Goal: Information Seeking & Learning: Learn about a topic

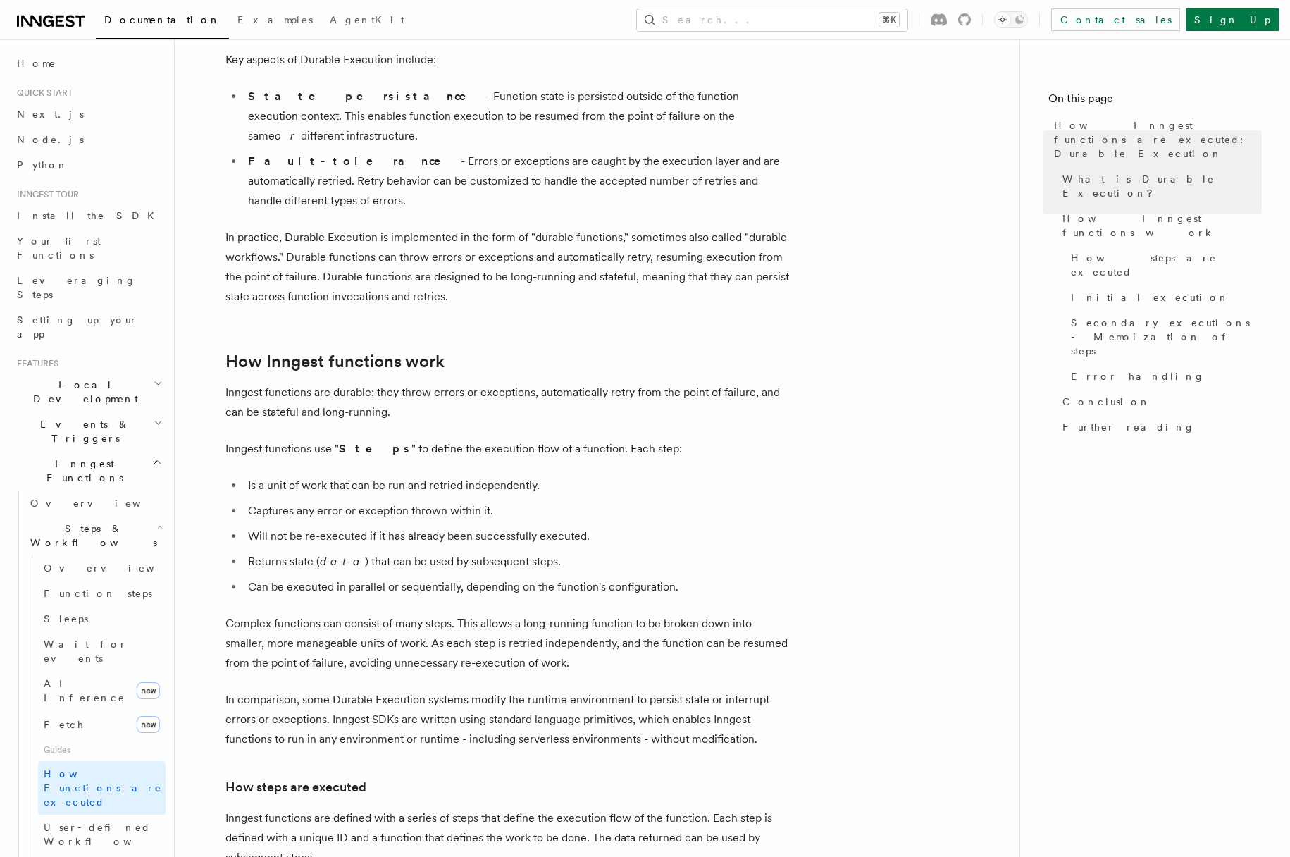
scroll to position [352, 0]
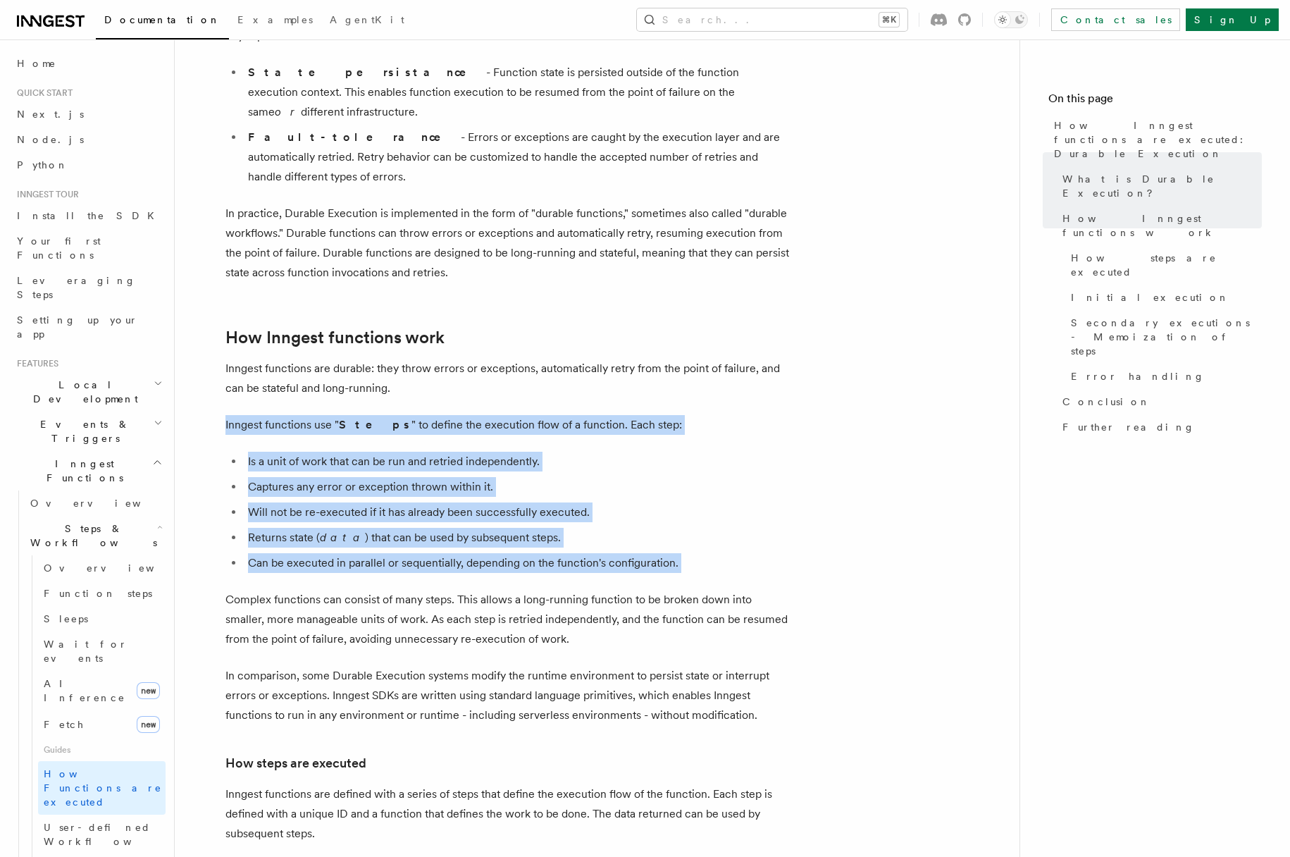
drag, startPoint x: 225, startPoint y: 383, endPoint x: 700, endPoint y: 541, distance: 499.7
copy article "Inngest functions use " Steps " to define the execution flow of a function. Eac…"
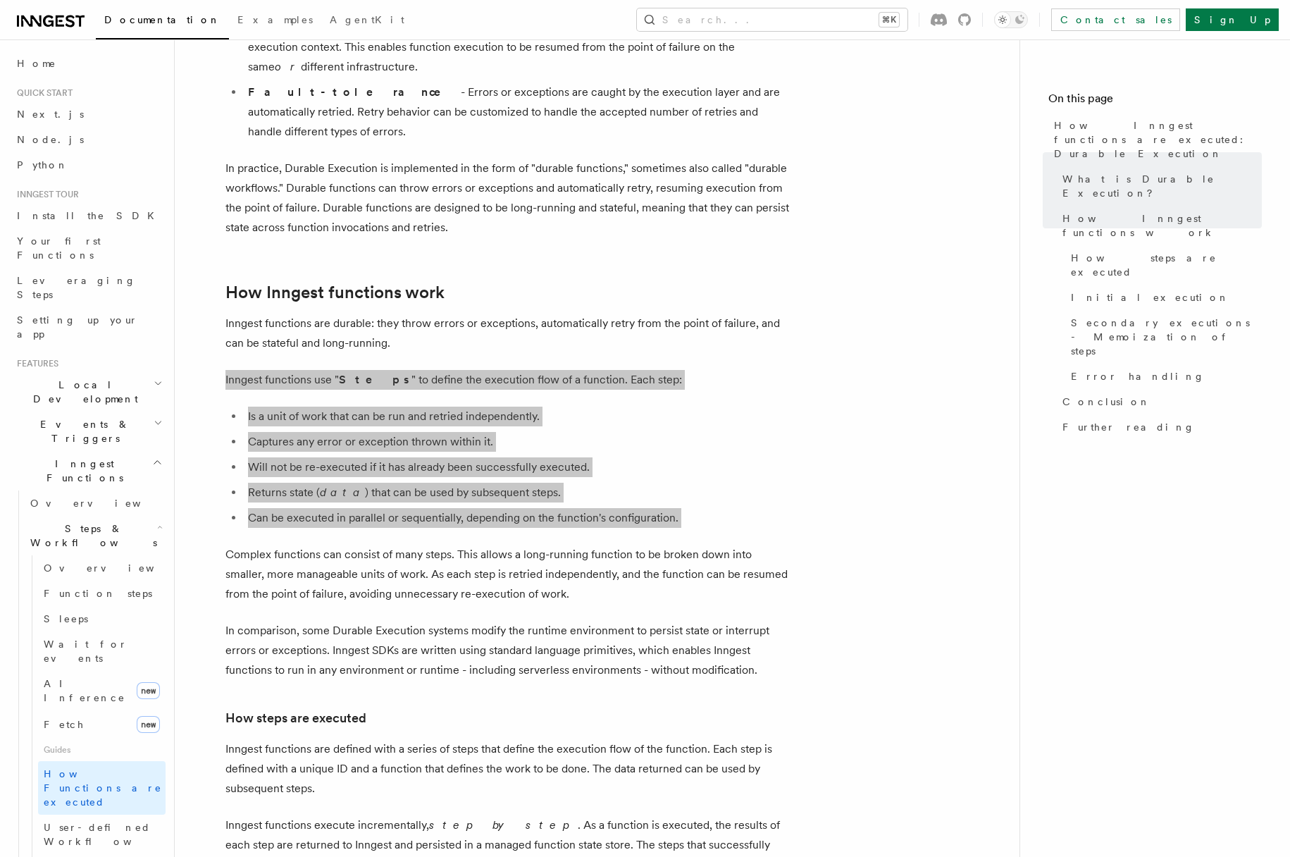
scroll to position [430, 0]
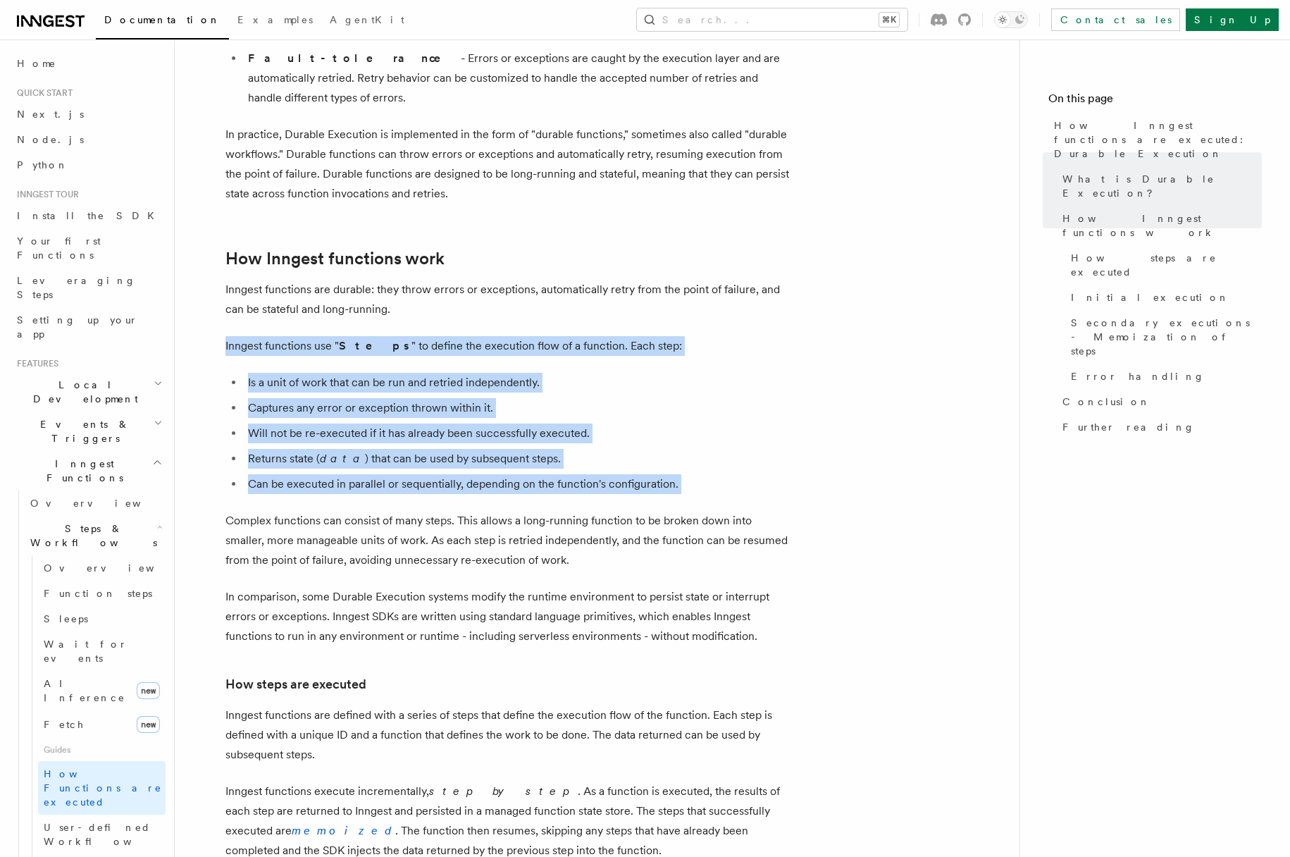
click at [227, 511] on p "Complex functions can consist of many steps. This allows a long-running functio…" at bounding box center [507, 540] width 564 height 59
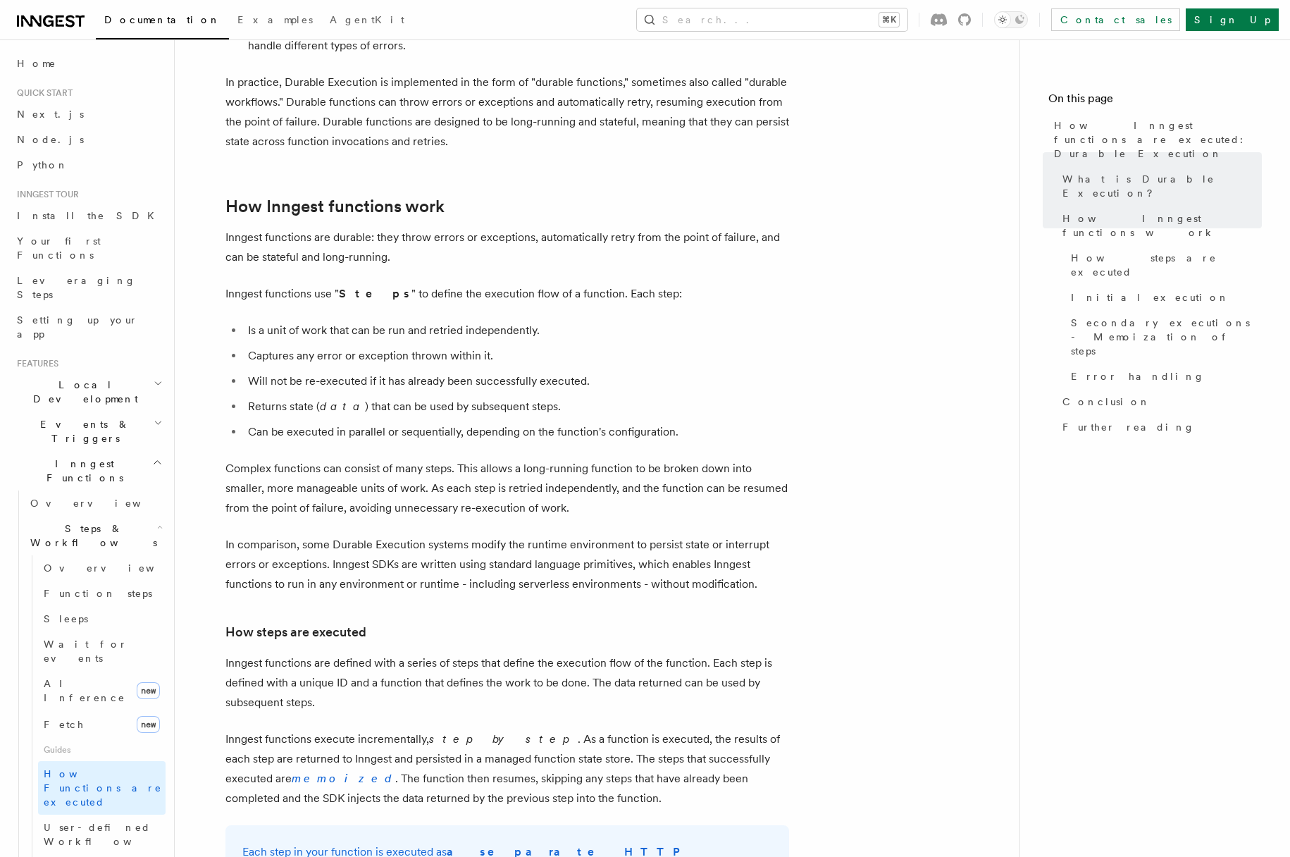
scroll to position [525, 0]
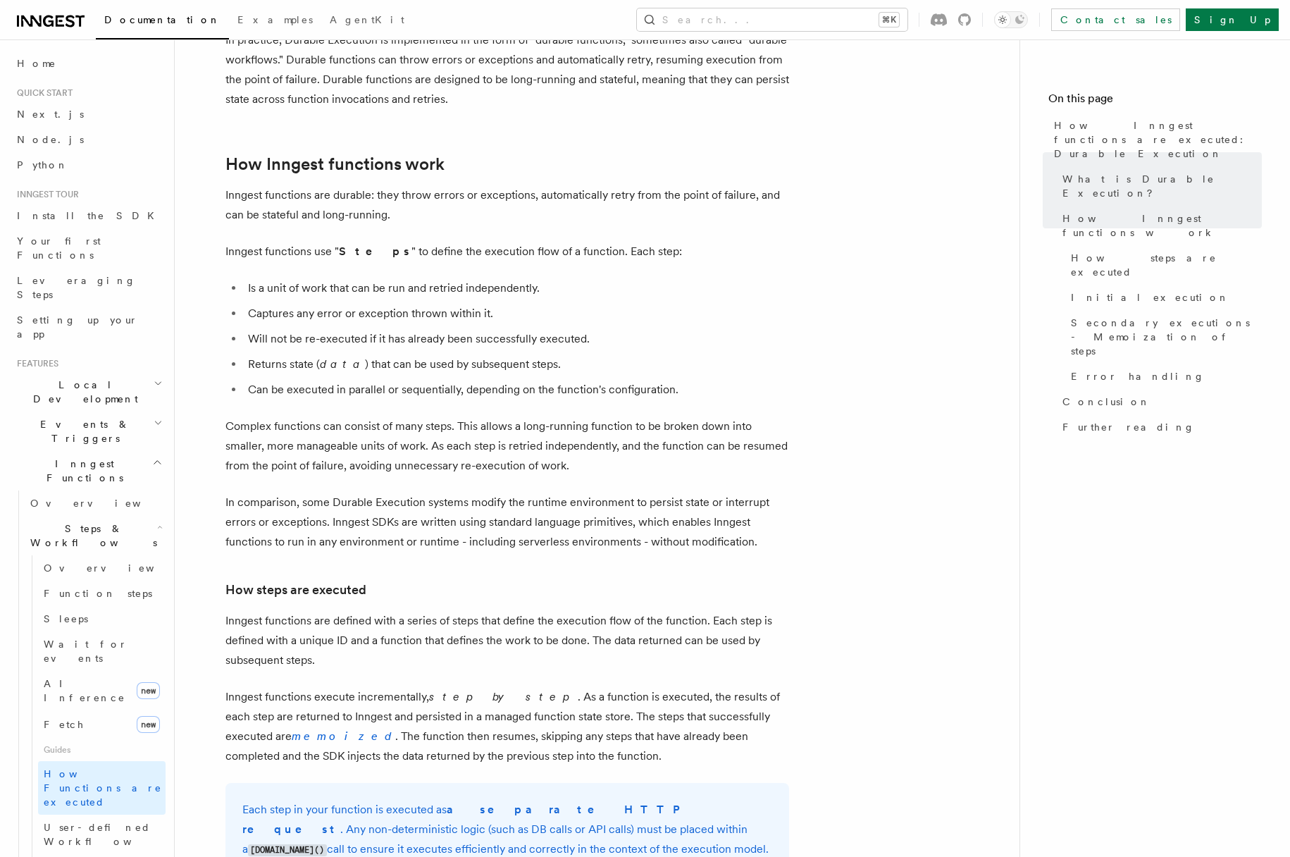
click at [290, 416] on p "Complex functions can consist of many steps. This allows a long-running functio…" at bounding box center [507, 445] width 564 height 59
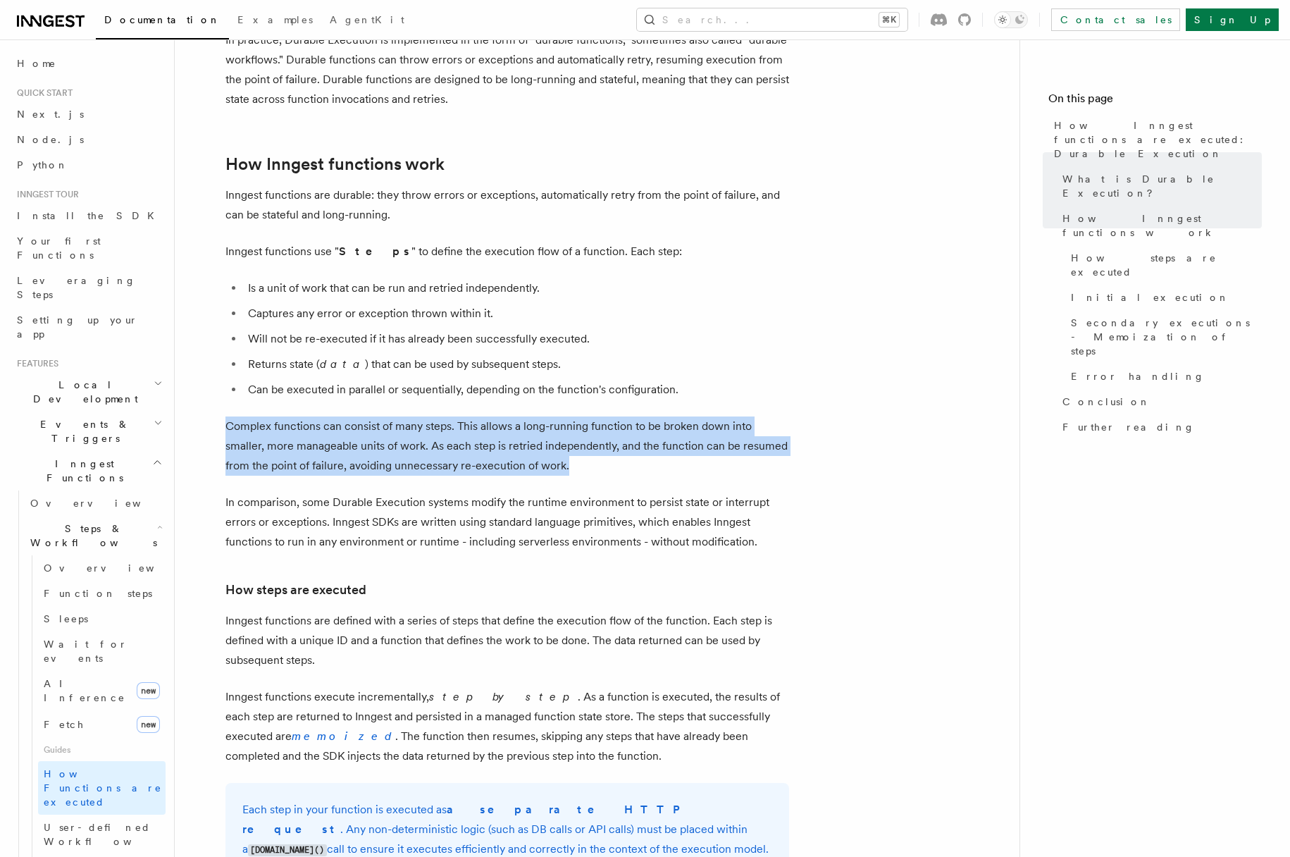
drag, startPoint x: 225, startPoint y: 388, endPoint x: 583, endPoint y: 422, distance: 359.5
click at [583, 422] on p "Complex functions can consist of many steps. This allows a long-running functio…" at bounding box center [507, 445] width 564 height 59
copy p "Complex functions can consist of many steps. This allows a long-running functio…"
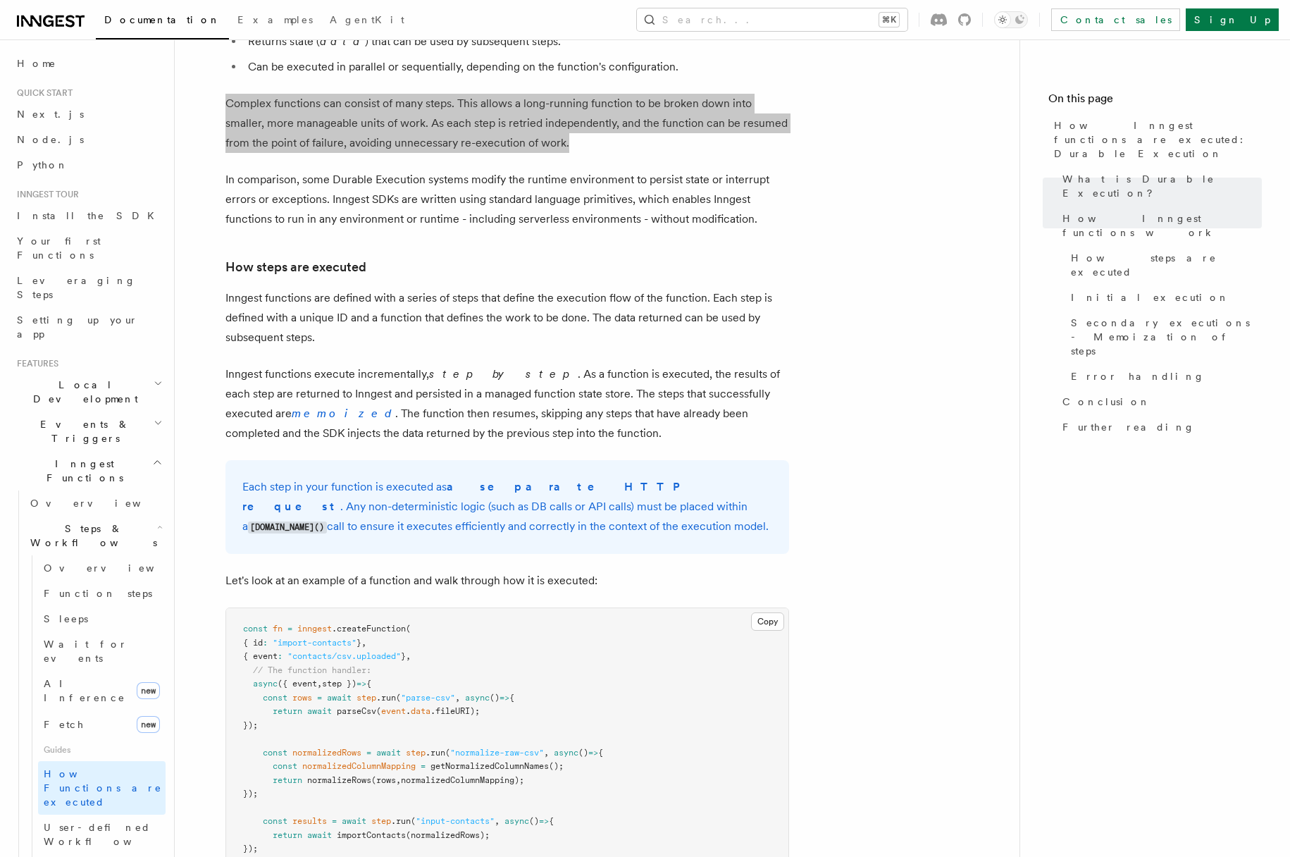
scroll to position [850, 0]
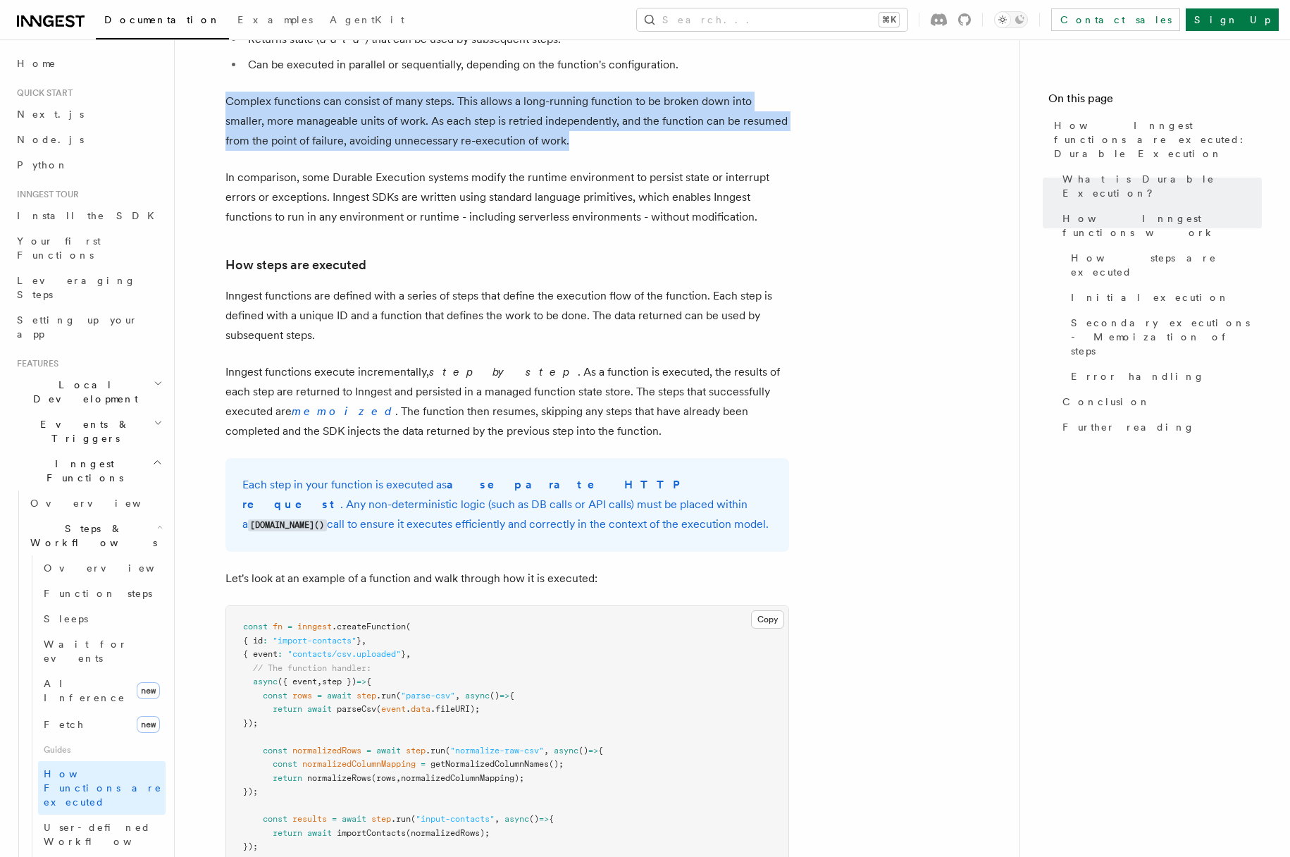
drag, startPoint x: 243, startPoint y: 445, endPoint x: 448, endPoint y: 481, distance: 208.0
click at [448, 481] on p "Each step in your function is executed as a separate HTTP request . Any non-det…" at bounding box center [507, 505] width 530 height 60
copy p "Each step in your function is executed as a separate HTTP request . Any non-det…"
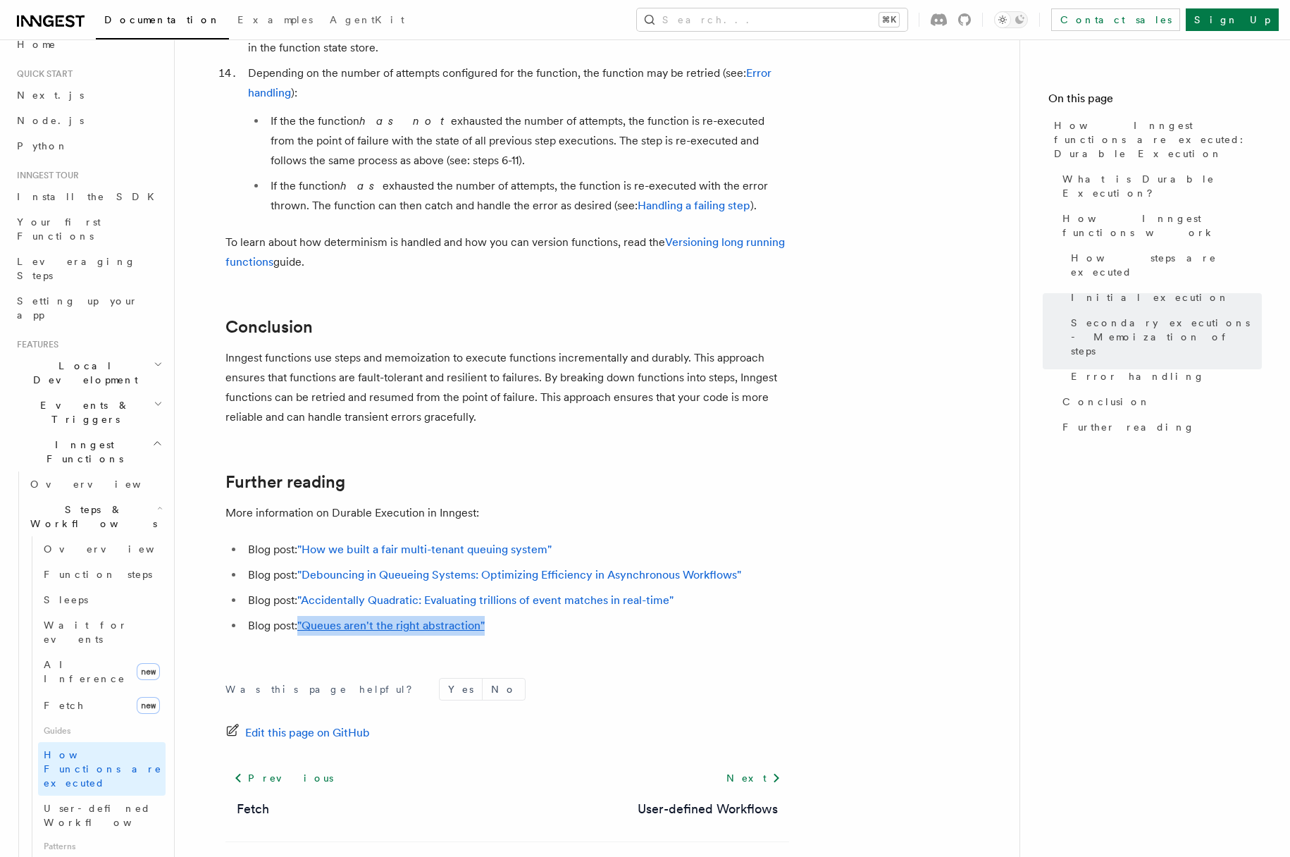
scroll to position [0, 0]
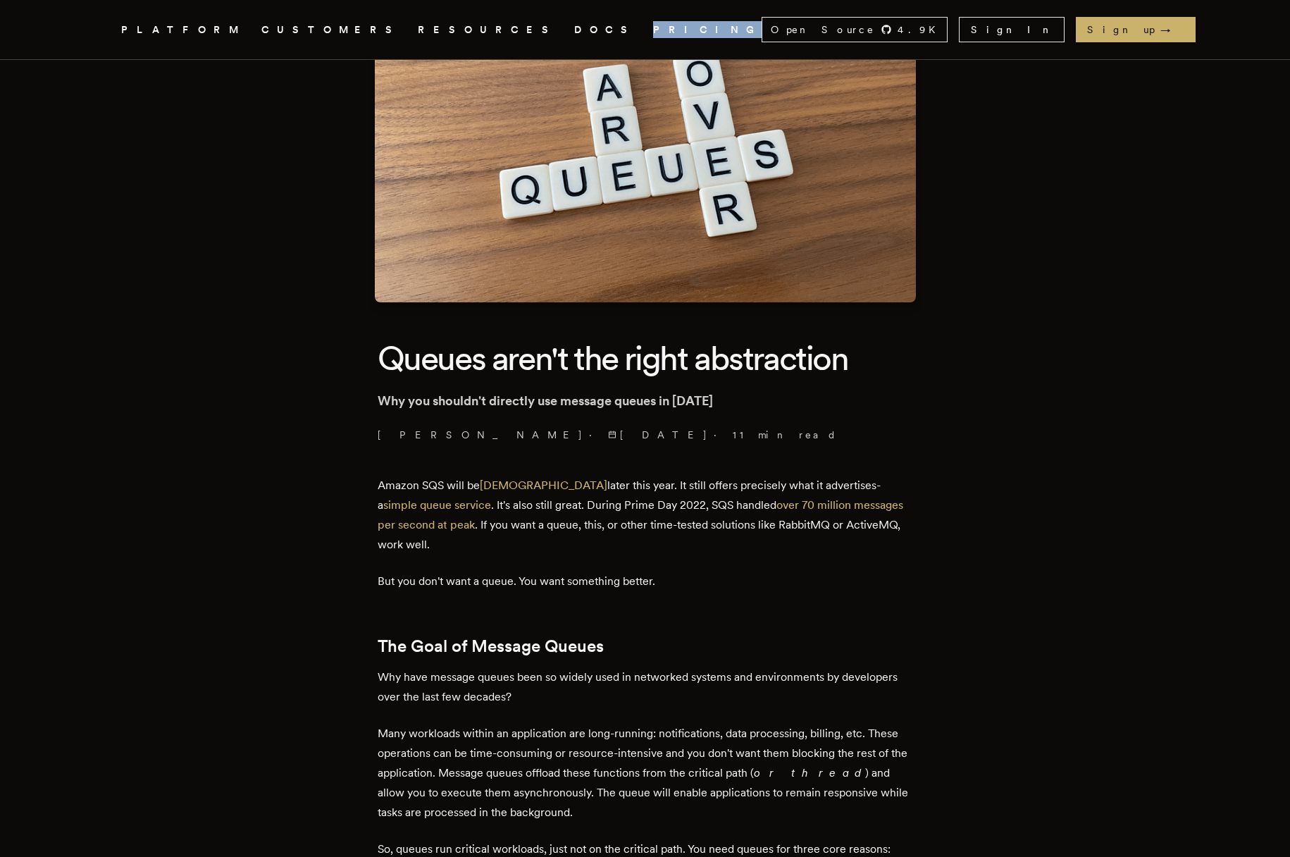
scroll to position [20, 0]
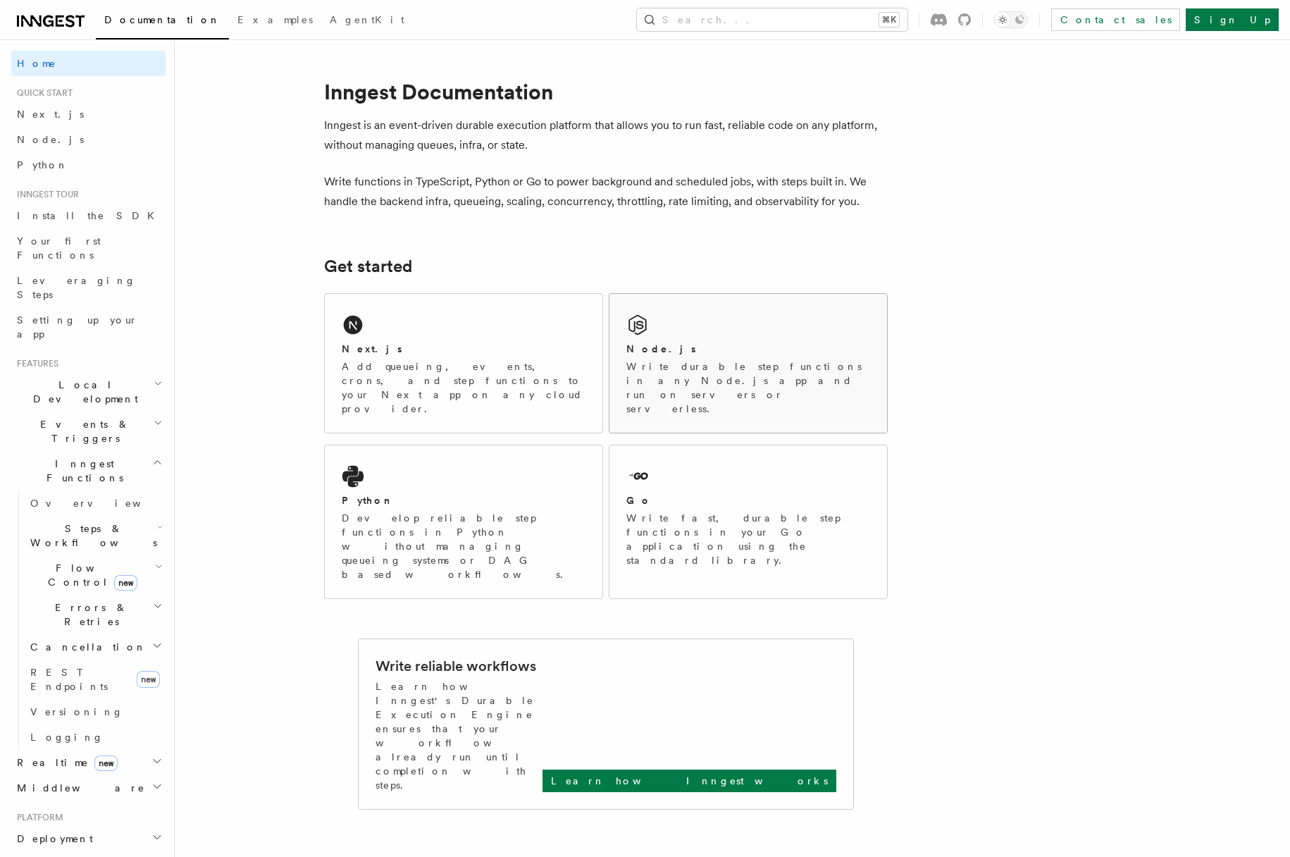
click at [681, 354] on div "Node.js" at bounding box center [748, 349] width 244 height 15
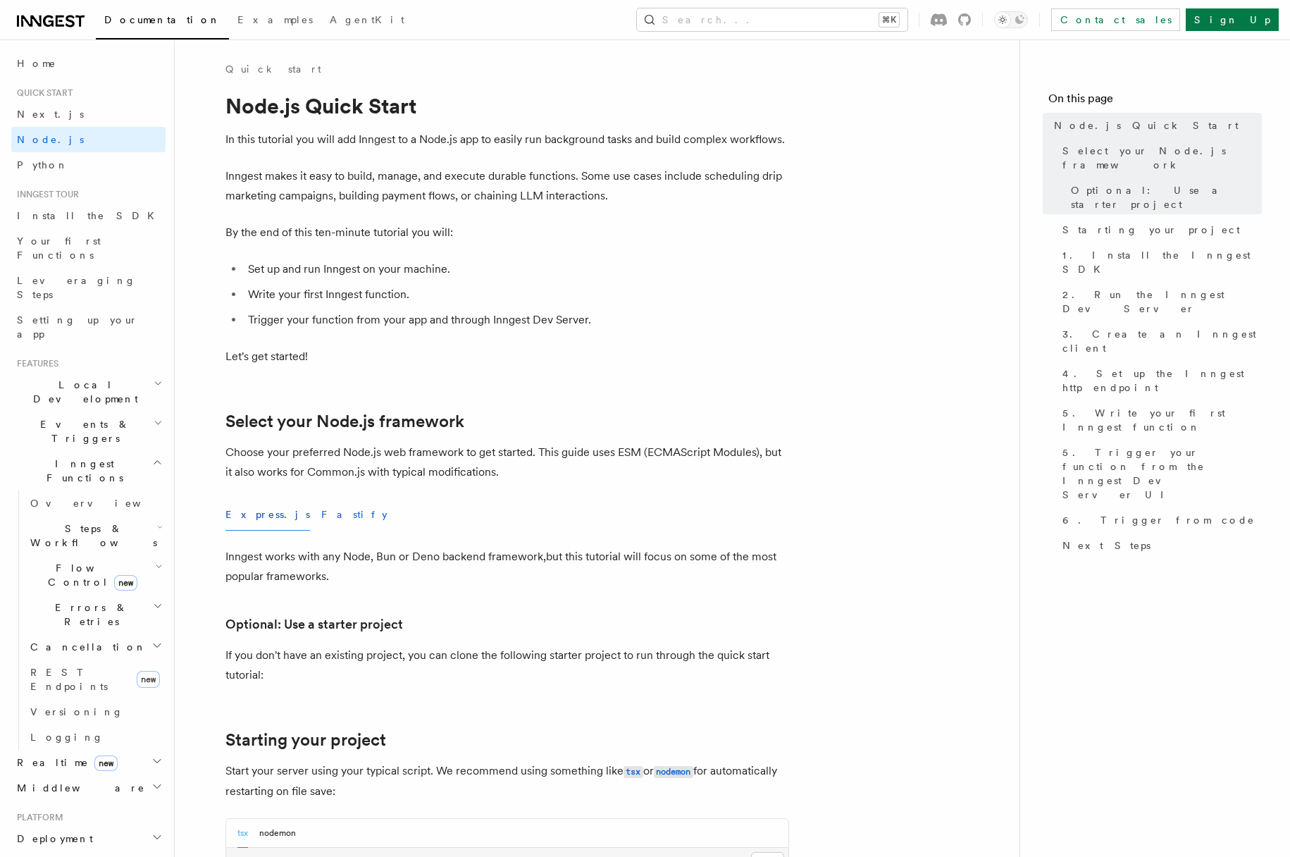
click at [321, 514] on button "Fastify" at bounding box center [354, 515] width 66 height 32
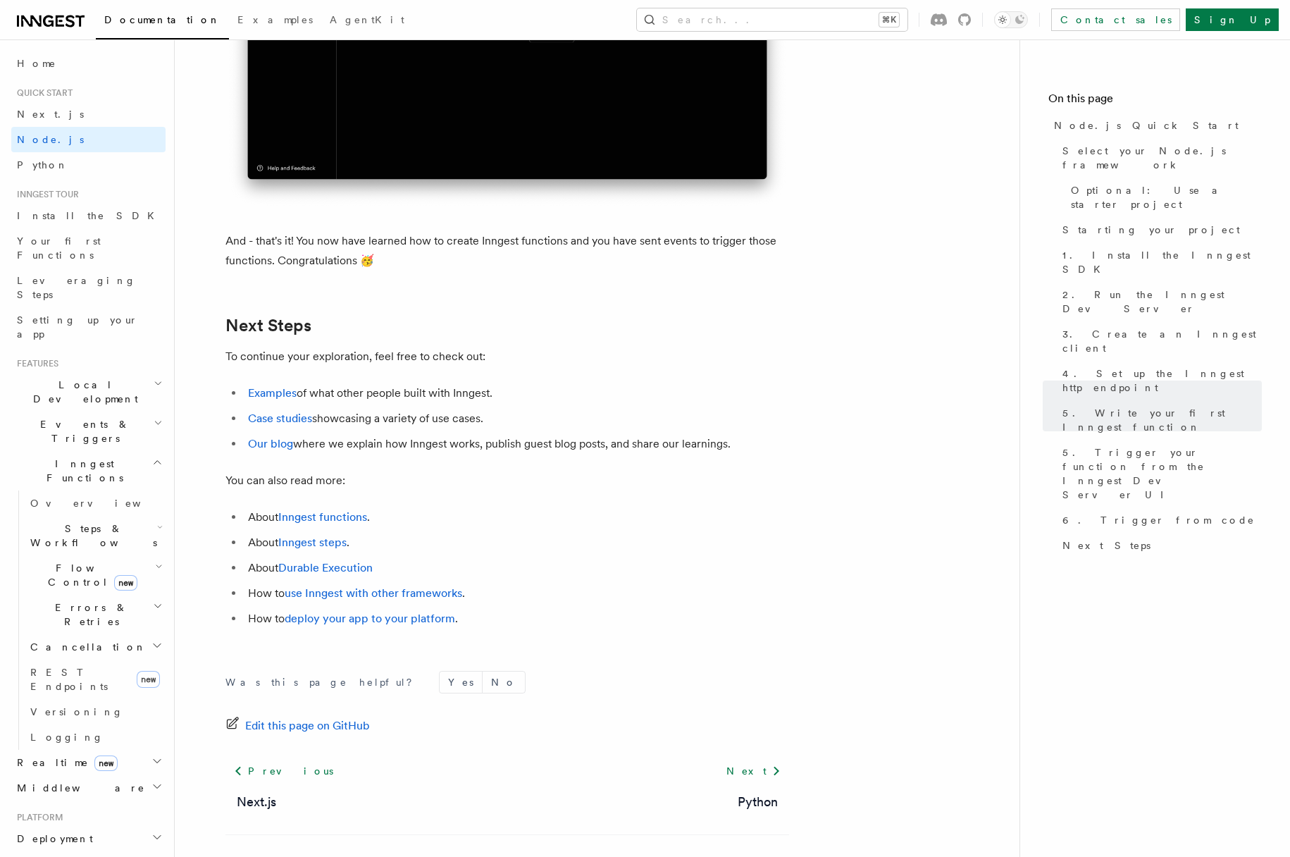
scroll to position [8724, 0]
click at [495, 551] on li "About Inngest steps ." at bounding box center [516, 541] width 545 height 20
click at [157, 521] on icon "button" at bounding box center [160, 526] width 6 height 11
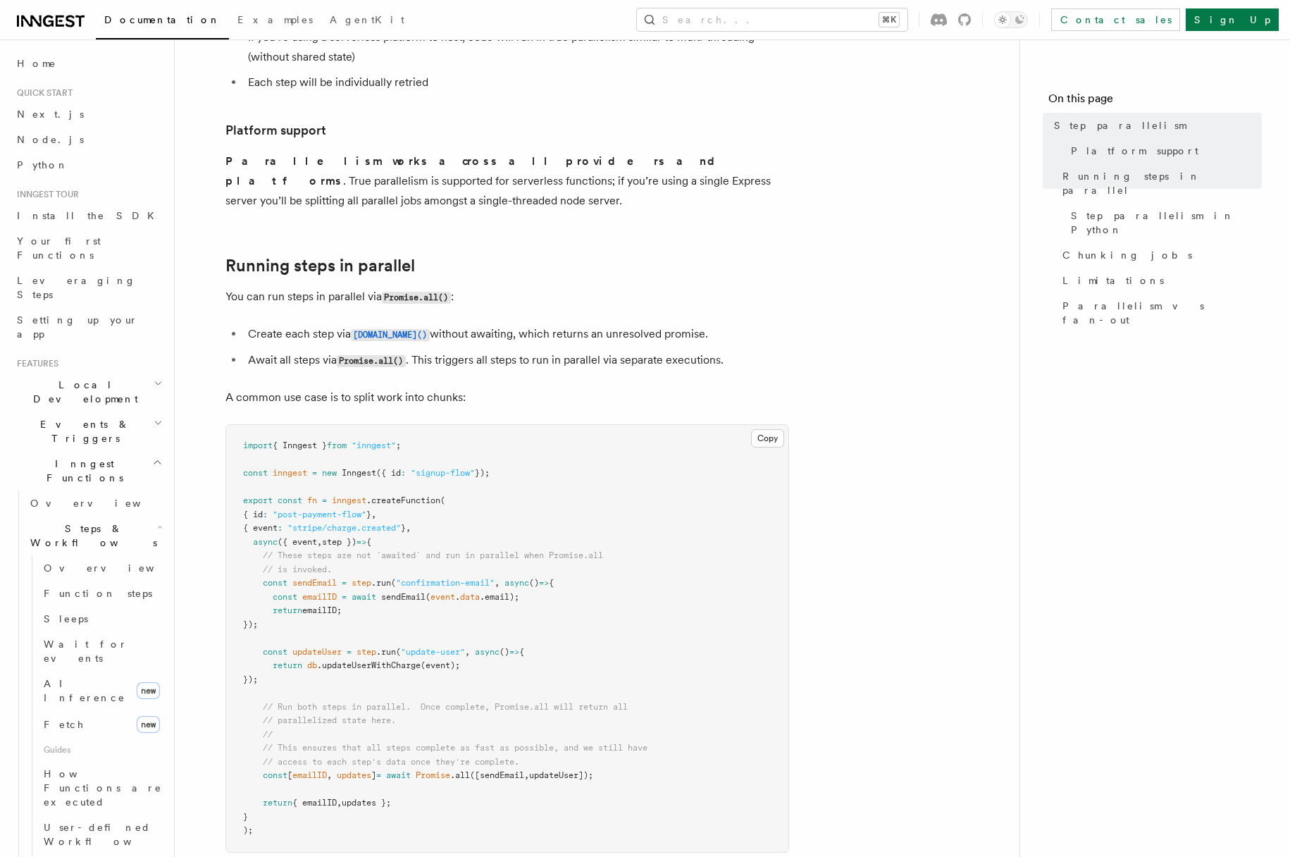
scroll to position [113, 0]
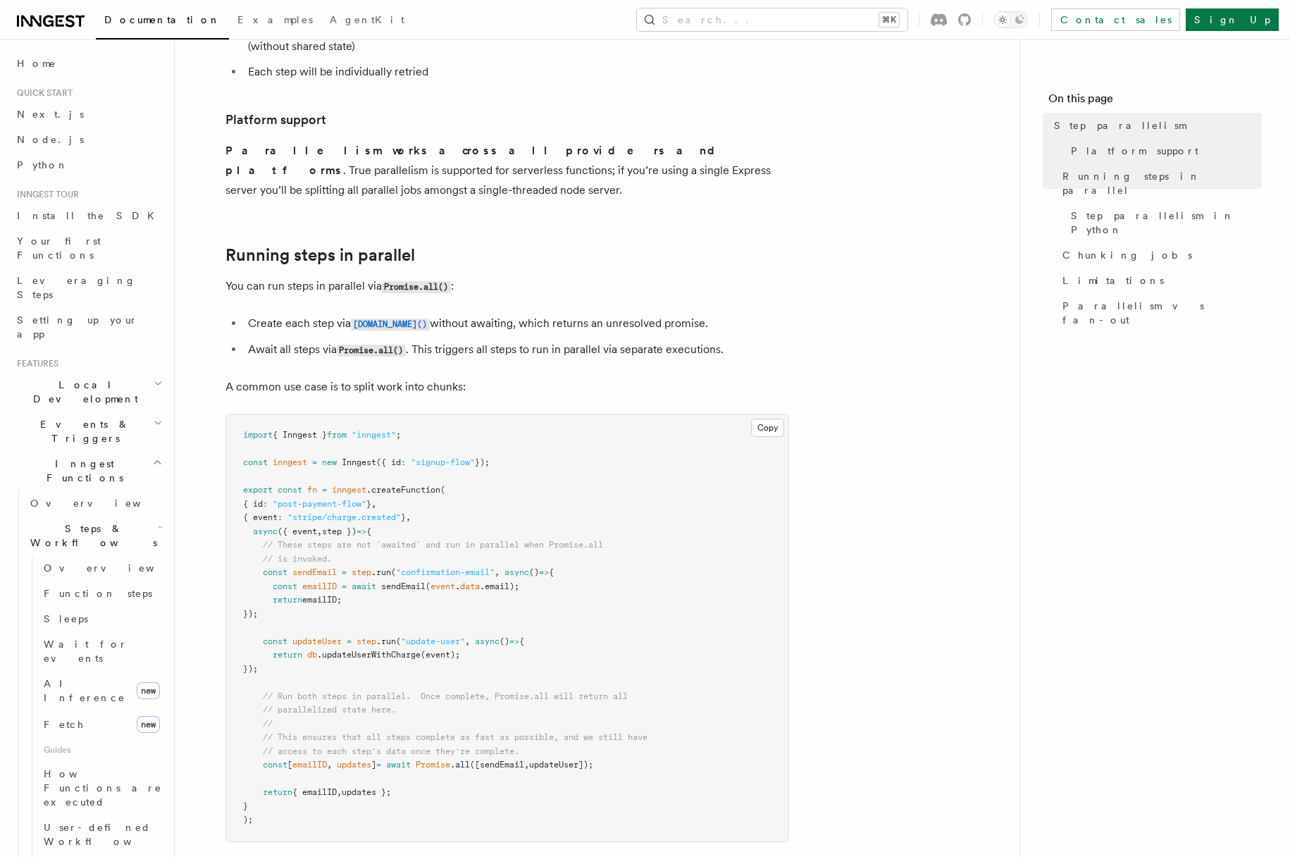
drag, startPoint x: 355, startPoint y: 554, endPoint x: 390, endPoint y: 594, distance: 52.4
click at [390, 594] on pre "import { Inngest } from "inngest" ; const inngest = new Inngest ({ id : "signup…" at bounding box center [507, 627] width 562 height 427
click at [514, 595] on pre "import { Inngest } from "inngest" ; const inngest = new Inngest ({ id : "signup…" at bounding box center [507, 627] width 562 height 427
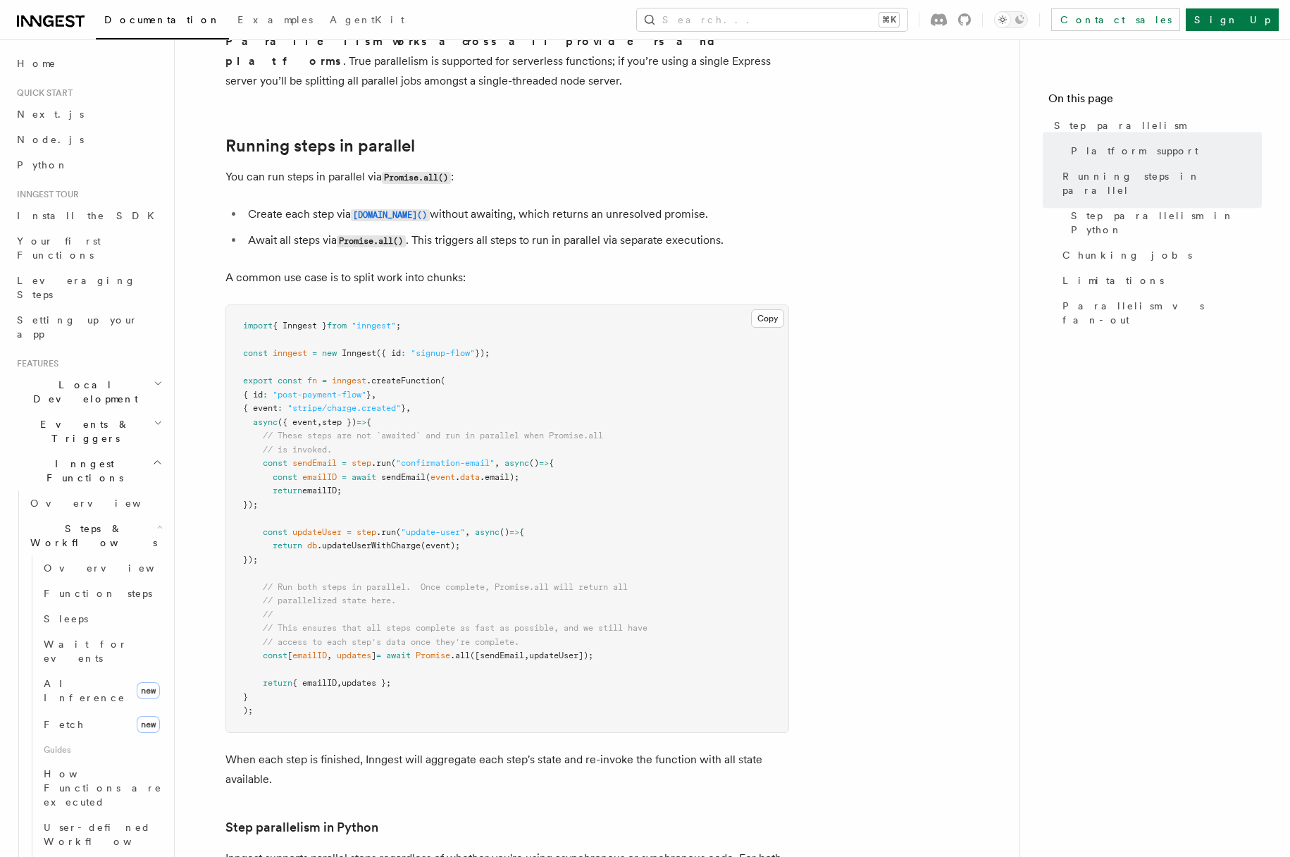
scroll to position [240, 0]
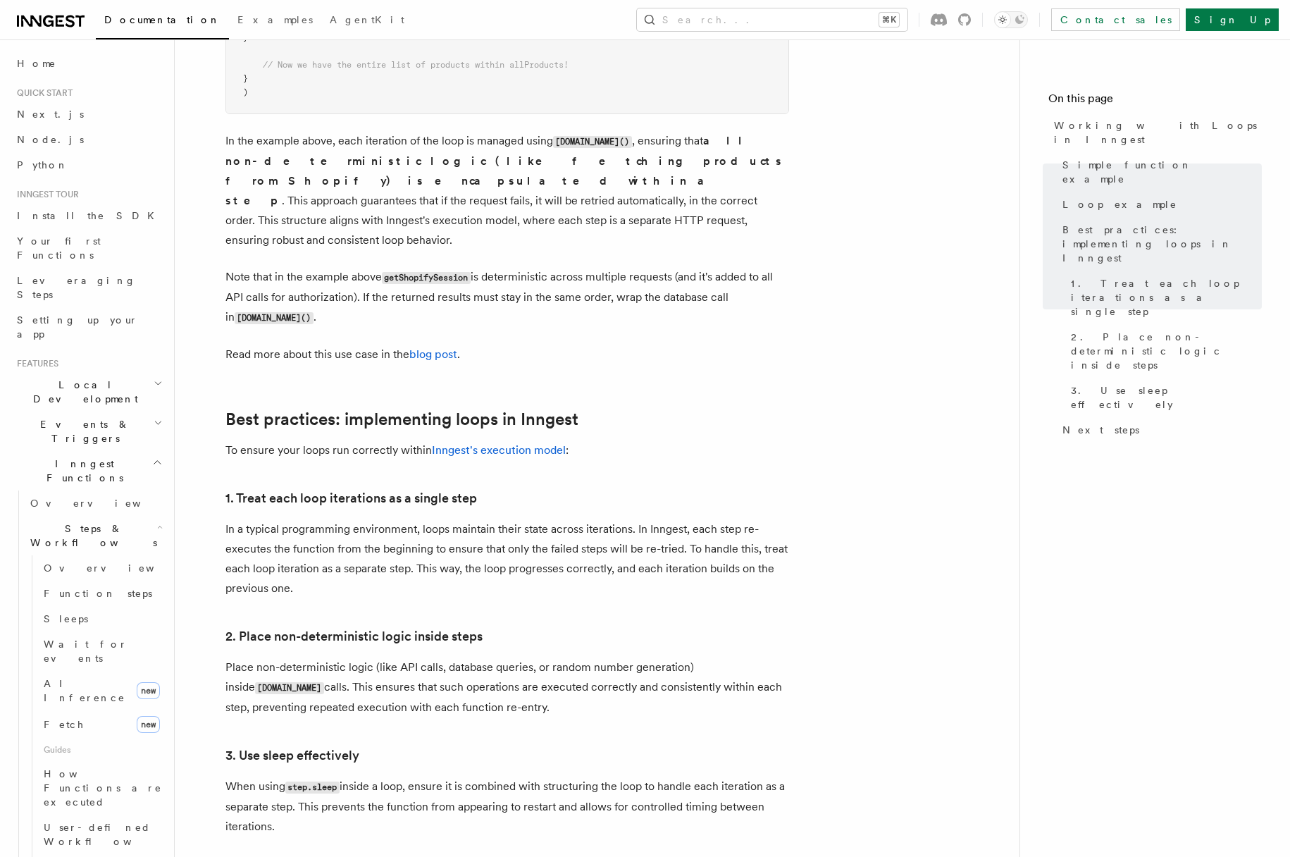
scroll to position [1875, 0]
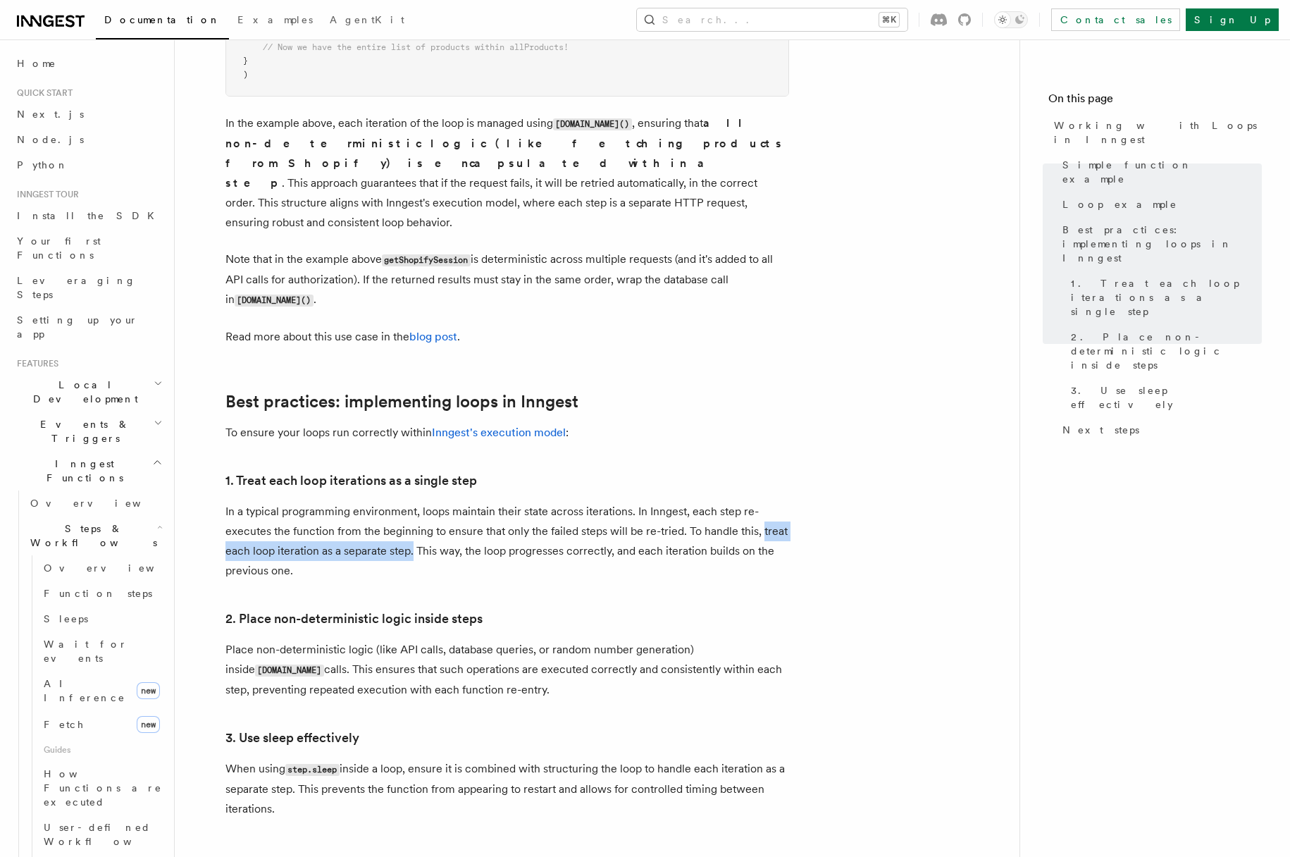
drag, startPoint x: 759, startPoint y: 514, endPoint x: 412, endPoint y: 532, distance: 347.1
click at [412, 532] on p "In a typical programming environment, loops maintain their state across iterati…" at bounding box center [507, 541] width 564 height 79
click at [419, 542] on p "In a typical programming environment, loops maintain their state across iterati…" at bounding box center [507, 541] width 564 height 79
drag, startPoint x: 758, startPoint y: 513, endPoint x: 753, endPoint y: 548, distance: 35.6
click at [753, 548] on p "In a typical programming environment, loops maintain their state across iterati…" at bounding box center [507, 541] width 564 height 79
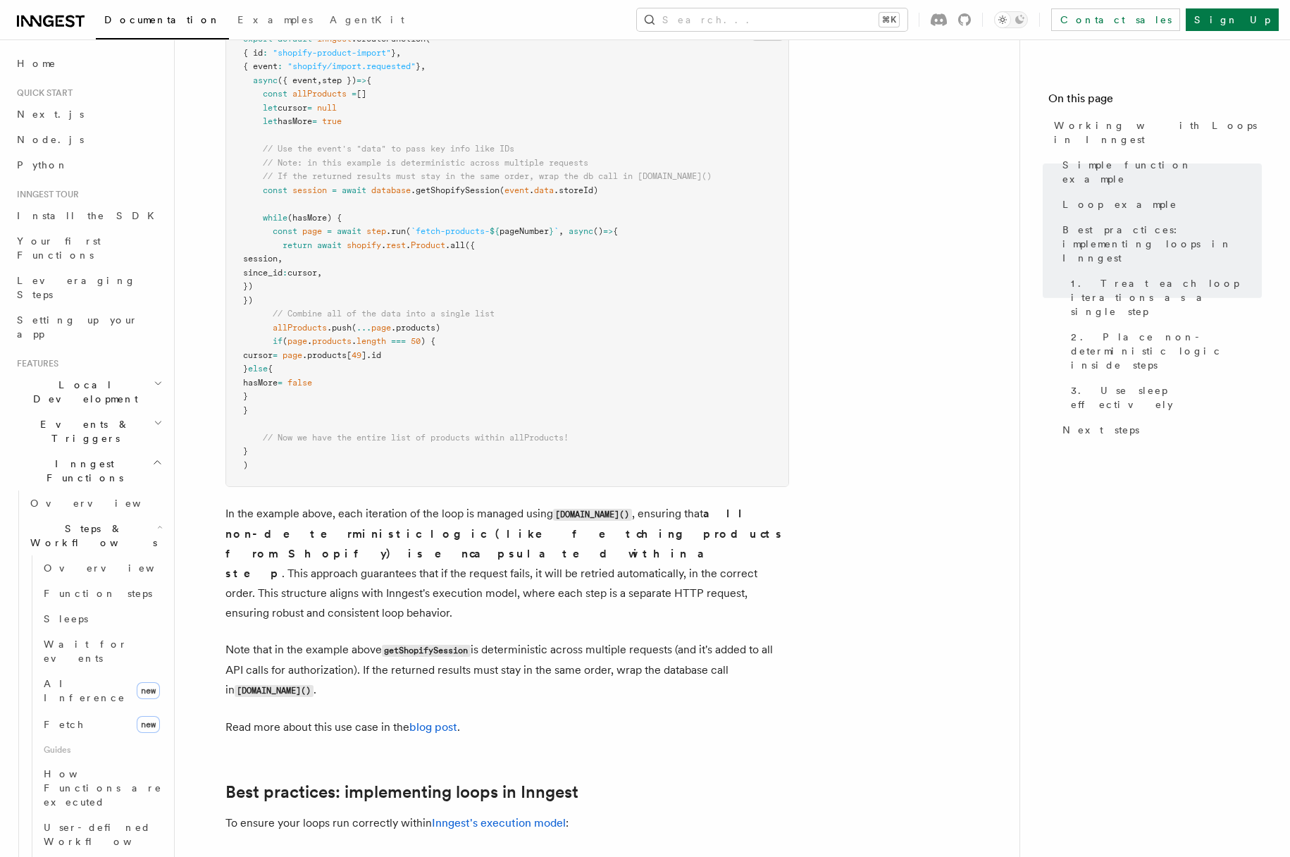
scroll to position [1287, 0]
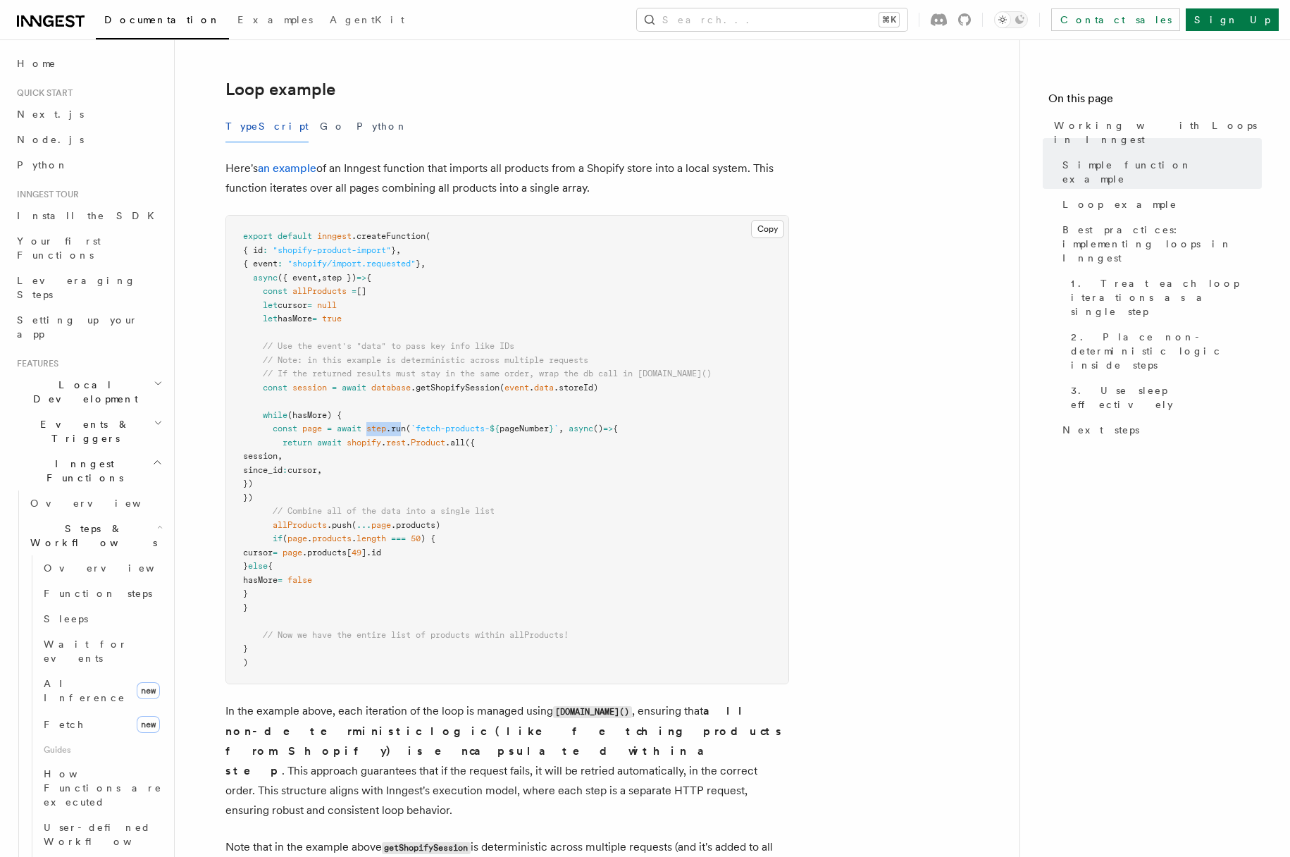
drag, startPoint x: 367, startPoint y: 430, endPoint x: 407, endPoint y: 430, distance: 39.5
click at [407, 430] on span "const page = await step .run ( `fetch-products- ${ pageNumber } ` , async () =>…" at bounding box center [430, 428] width 375 height 10
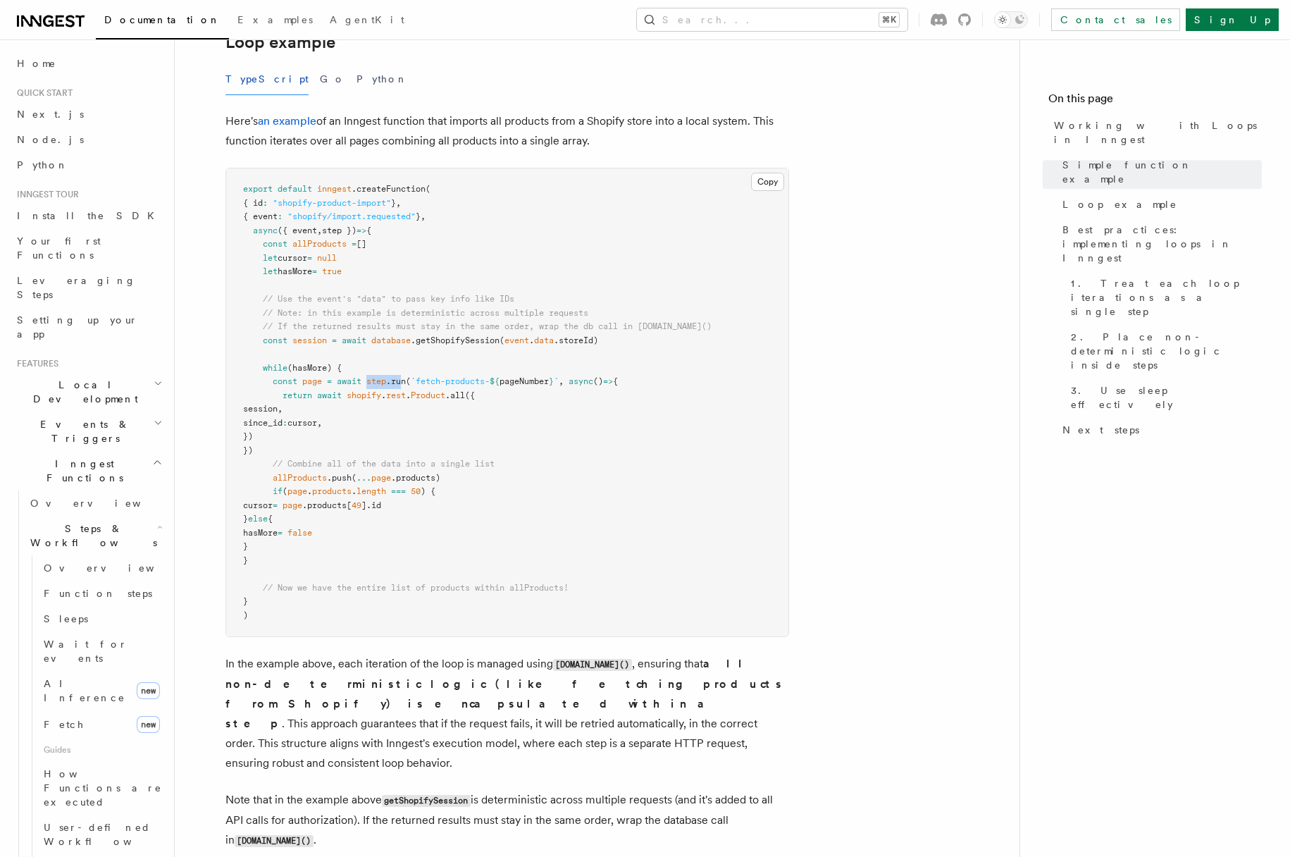
scroll to position [1337, 0]
click at [368, 654] on p "In the example above, each iteration of the loop is managed using step.run() , …" at bounding box center [507, 710] width 564 height 119
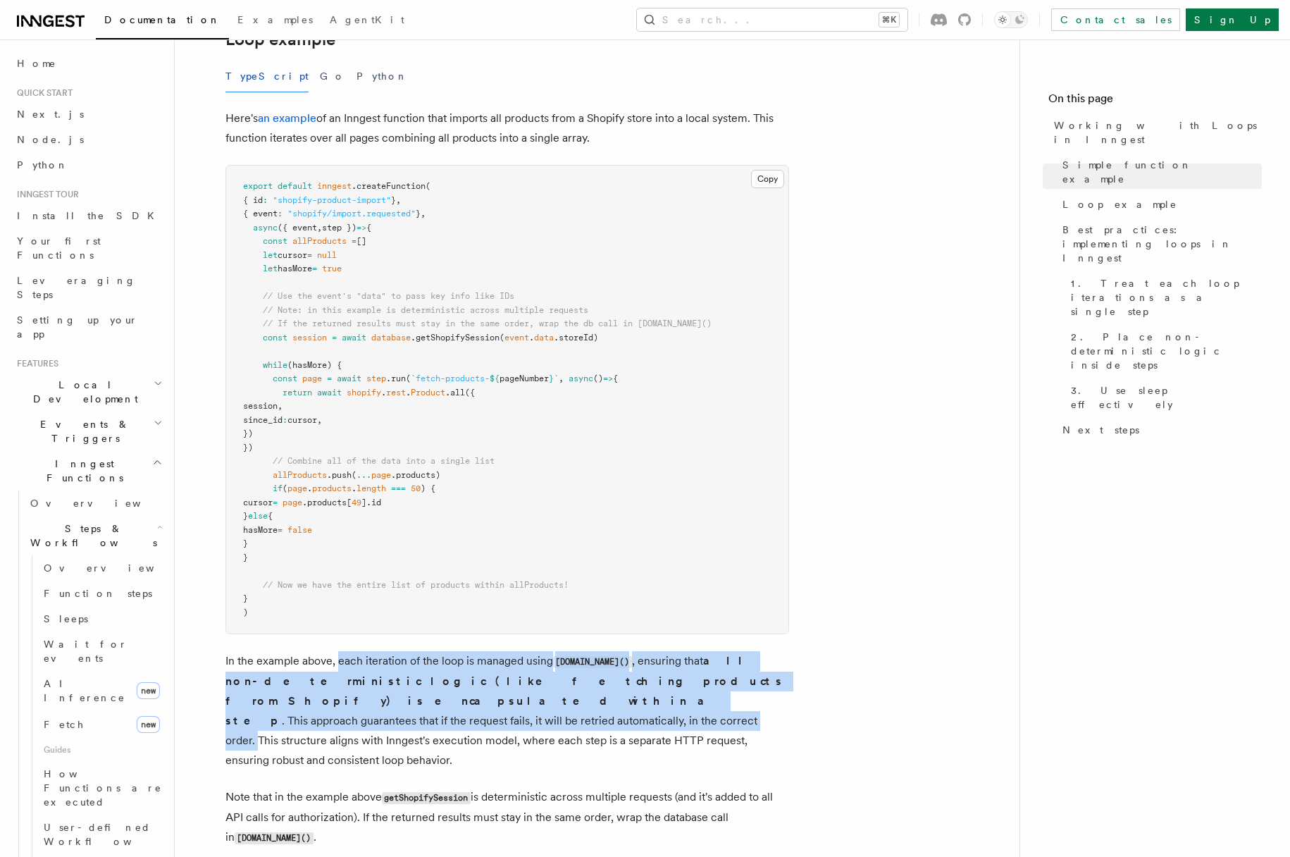
drag, startPoint x: 337, startPoint y: 664, endPoint x: 652, endPoint y: 699, distance: 316.9
click at [652, 699] on p "In the example above, each iteration of the loop is managed using step.run() , …" at bounding box center [507, 710] width 564 height 119
copy p "each iteration of the loop is managed using step.run() , ensuring that all non-…"
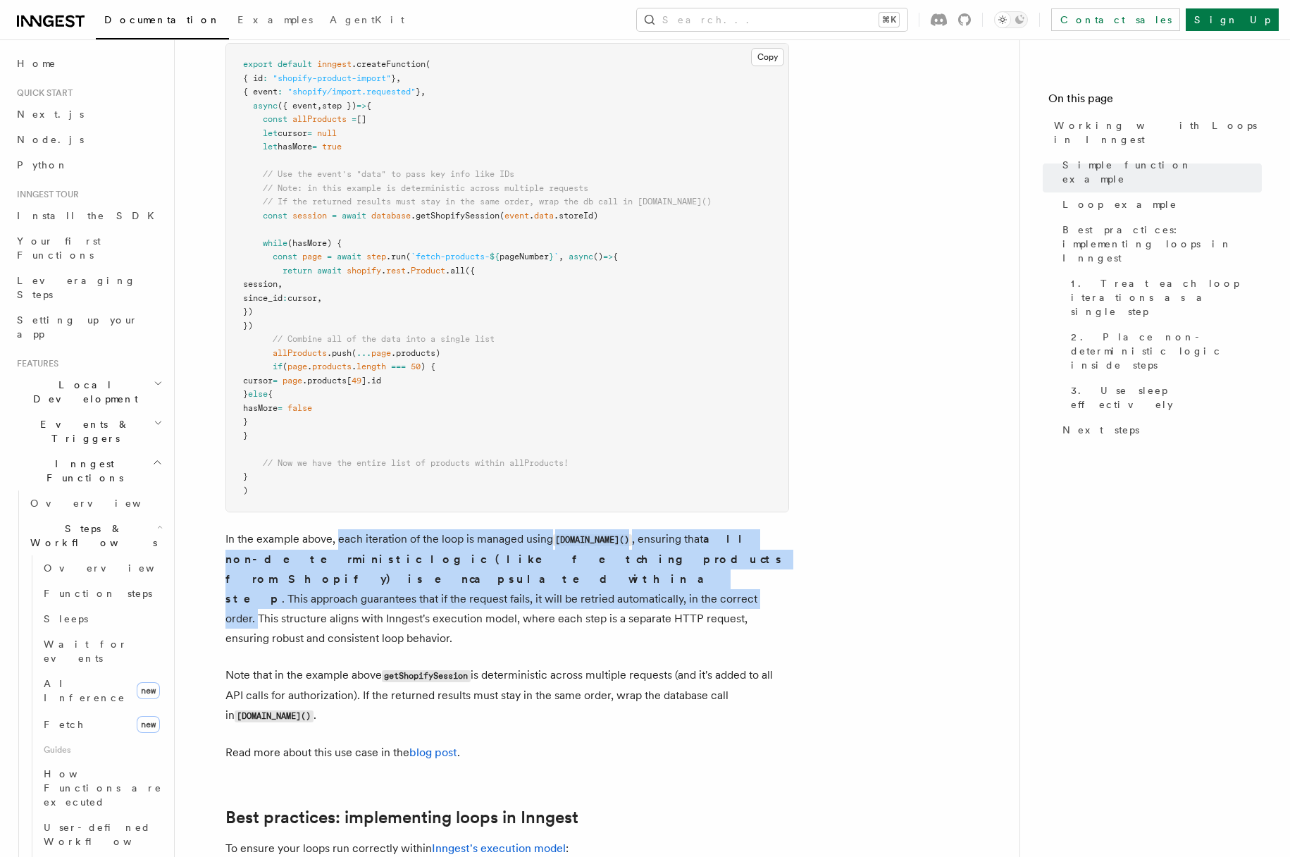
scroll to position [1654, 0]
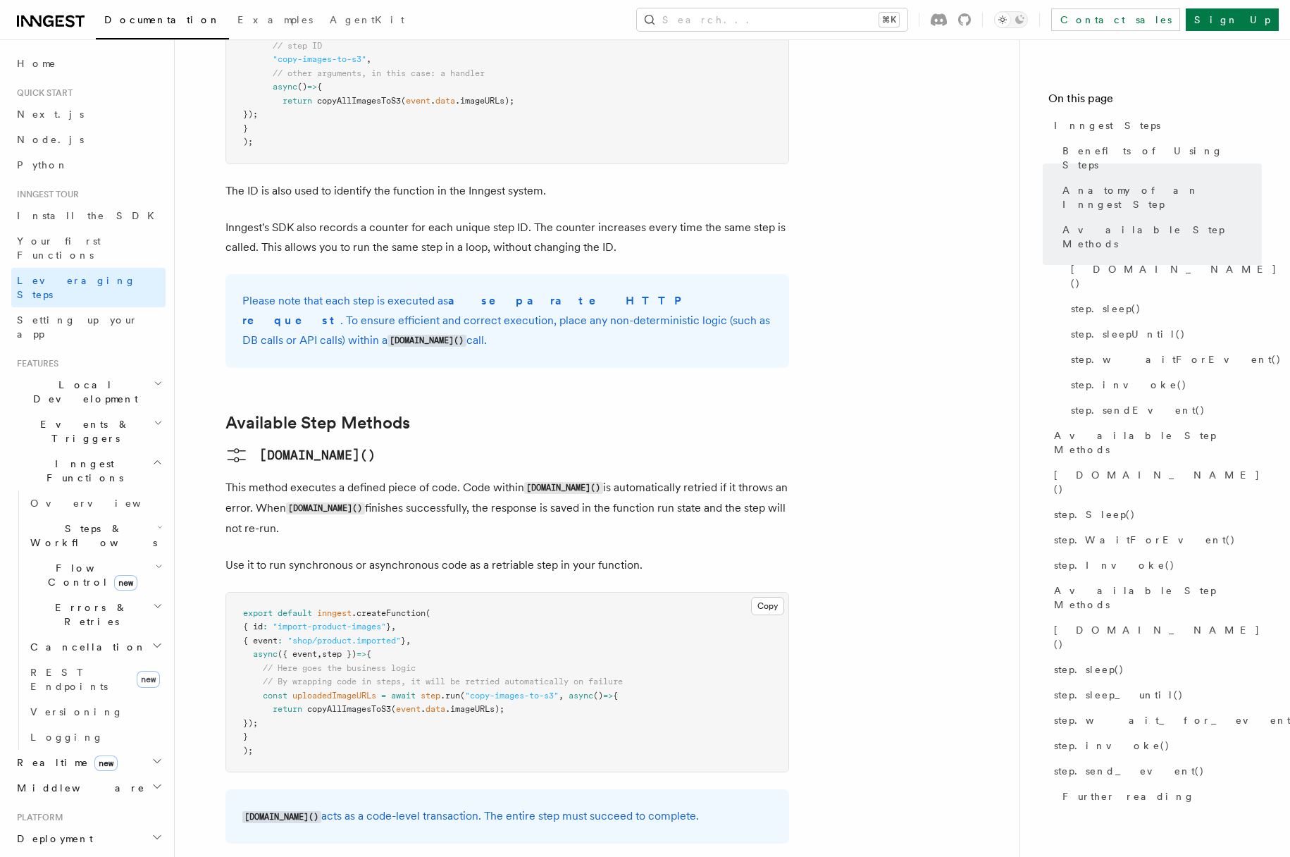
scroll to position [844, 0]
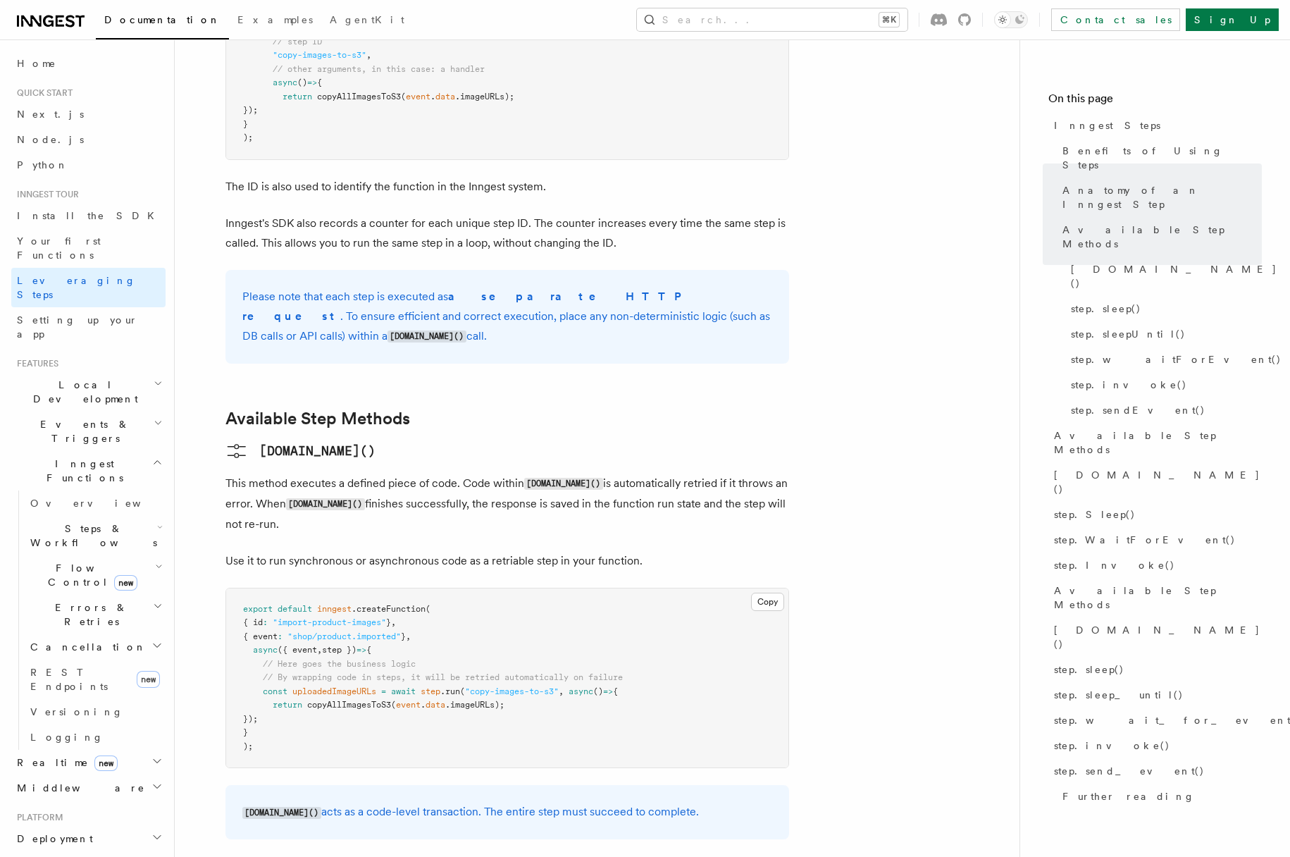
drag, startPoint x: 465, startPoint y: 717, endPoint x: 686, endPoint y: 709, distance: 220.6
click at [686, 802] on p "[DOMAIN_NAME]() acts as a code-level transaction. The entire step must succeed …" at bounding box center [507, 812] width 530 height 20
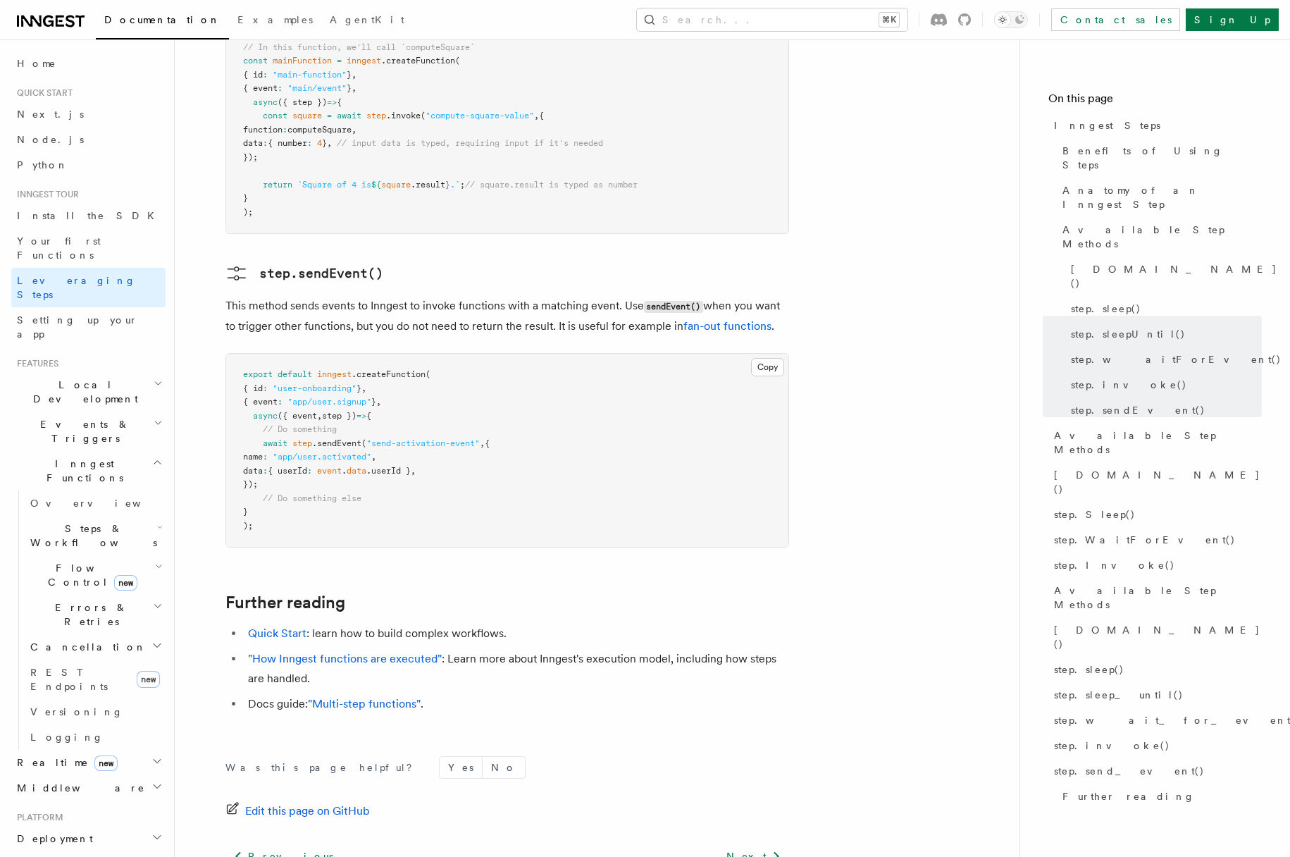
scroll to position [2863, 0]
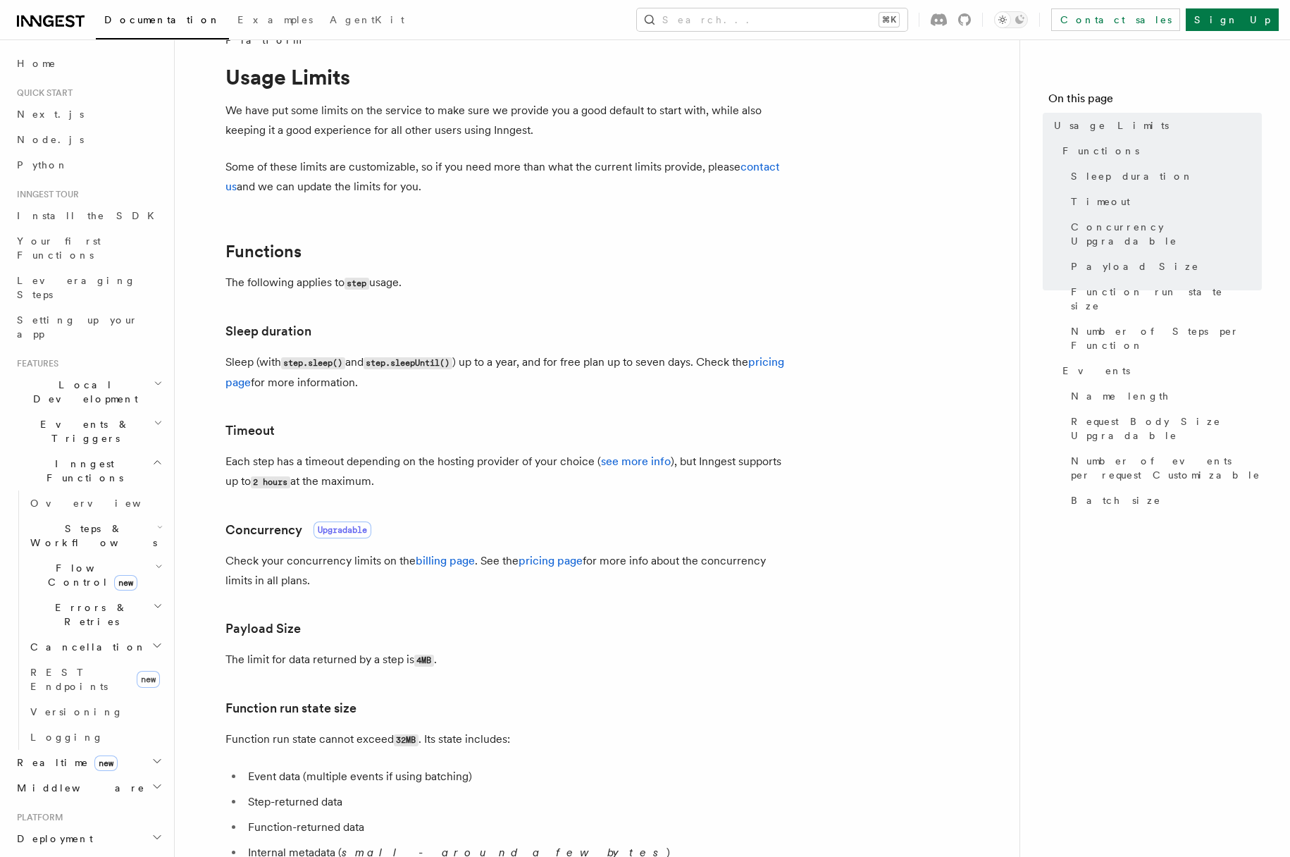
scroll to position [55, 0]
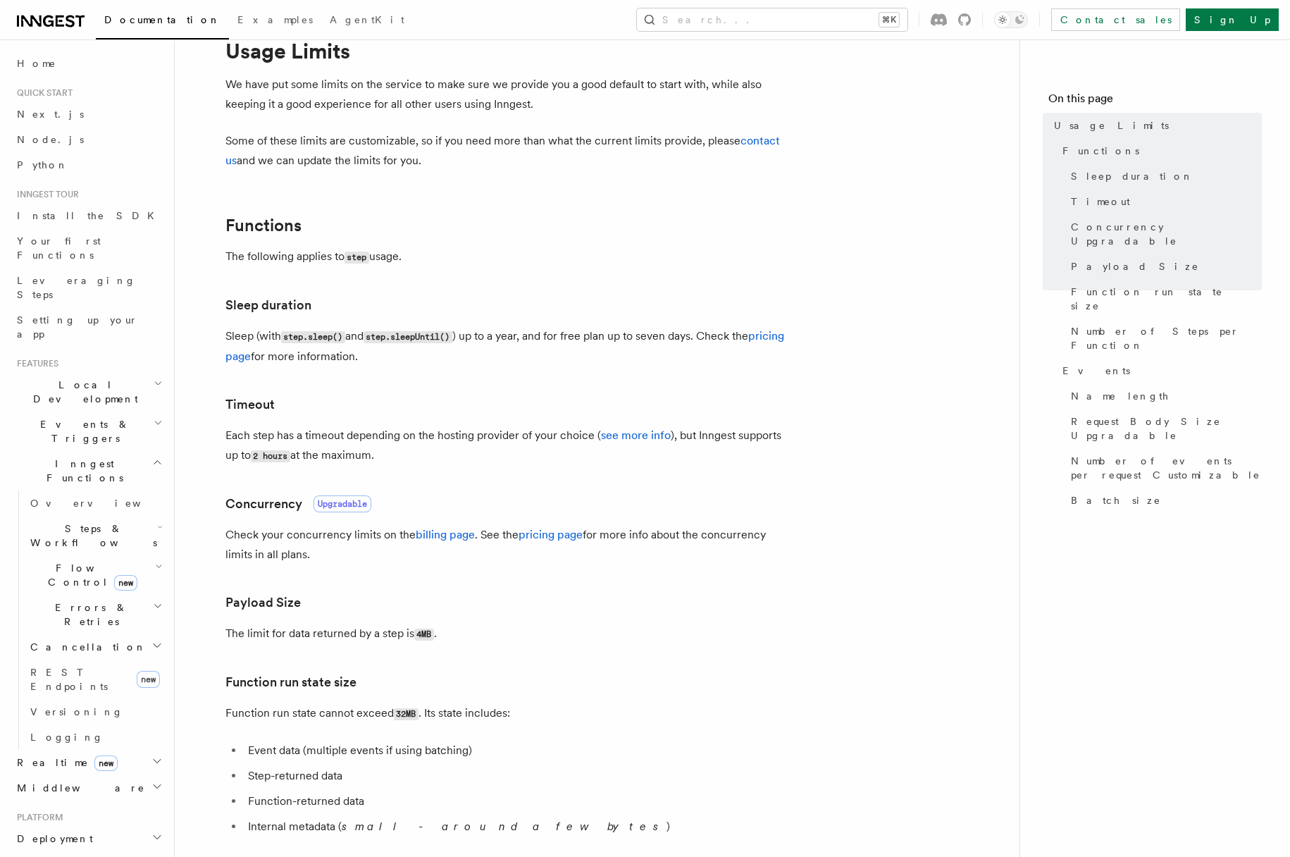
drag, startPoint x: 345, startPoint y: 633, endPoint x: 455, endPoint y: 633, distance: 109.9
click at [455, 633] on p "The limit for data returned by a step is 4MB ." at bounding box center [507, 634] width 564 height 20
drag, startPoint x: 448, startPoint y: 633, endPoint x: 291, endPoint y: 631, distance: 157.1
click at [291, 631] on p "The limit for data returned by a step is 4MB ." at bounding box center [507, 634] width 564 height 20
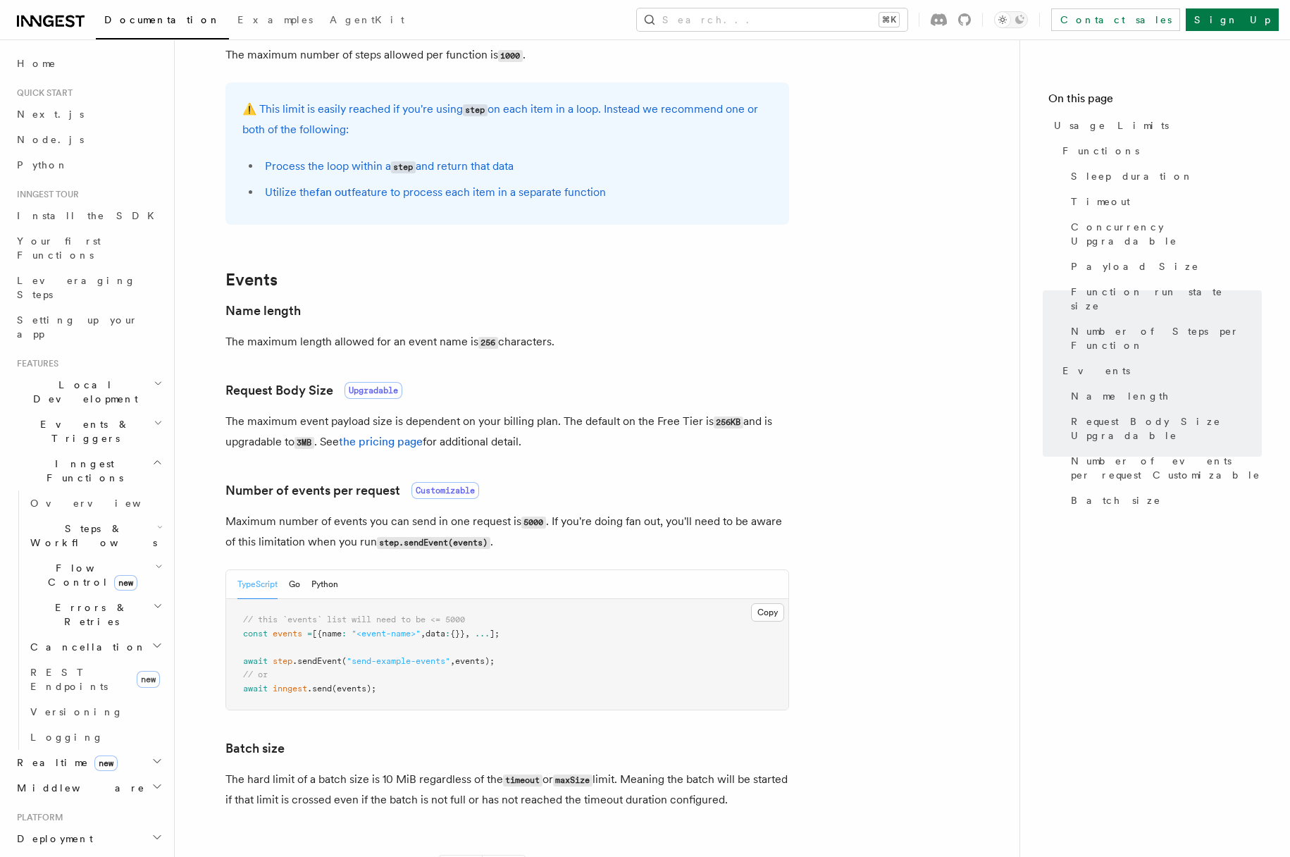
scroll to position [1143, 0]
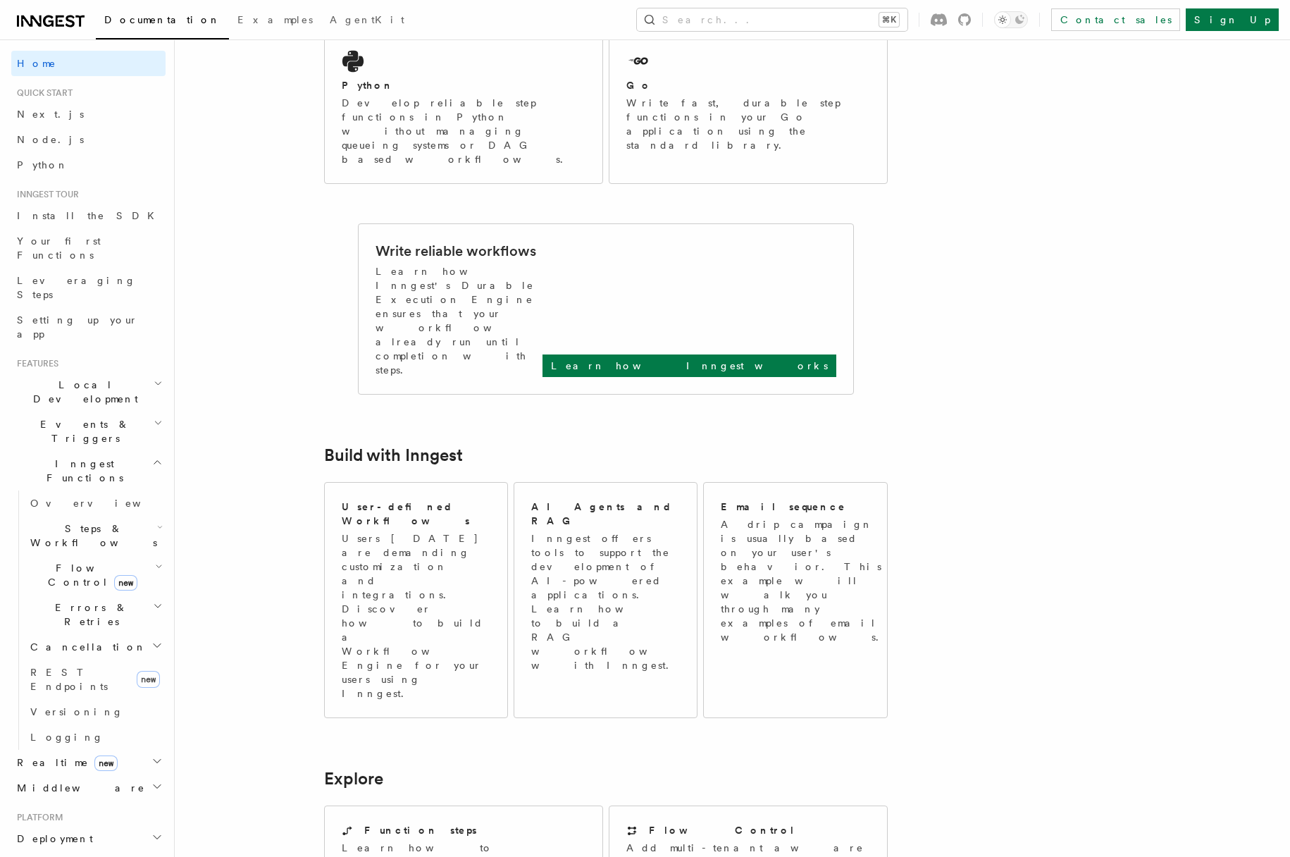
scroll to position [466, 0]
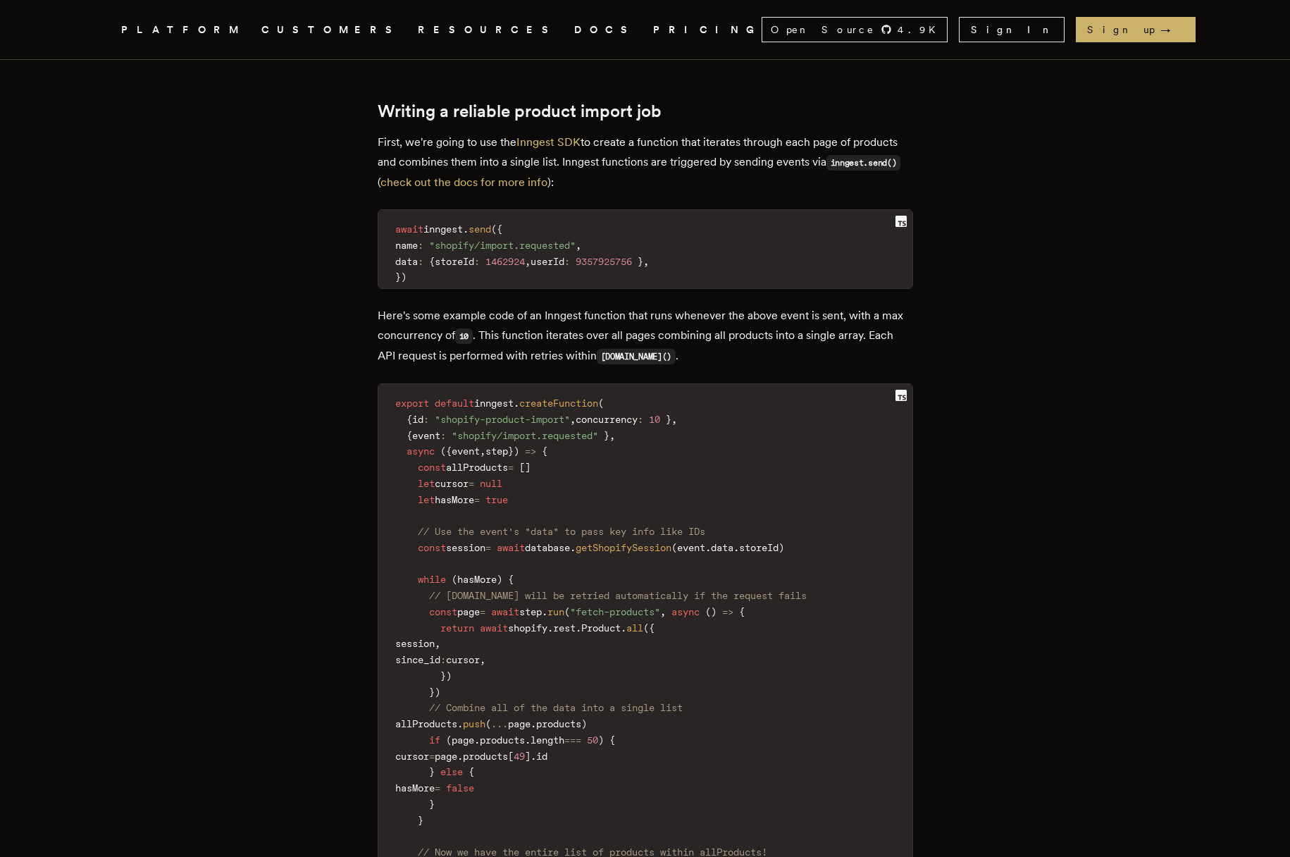
scroll to position [2052, 0]
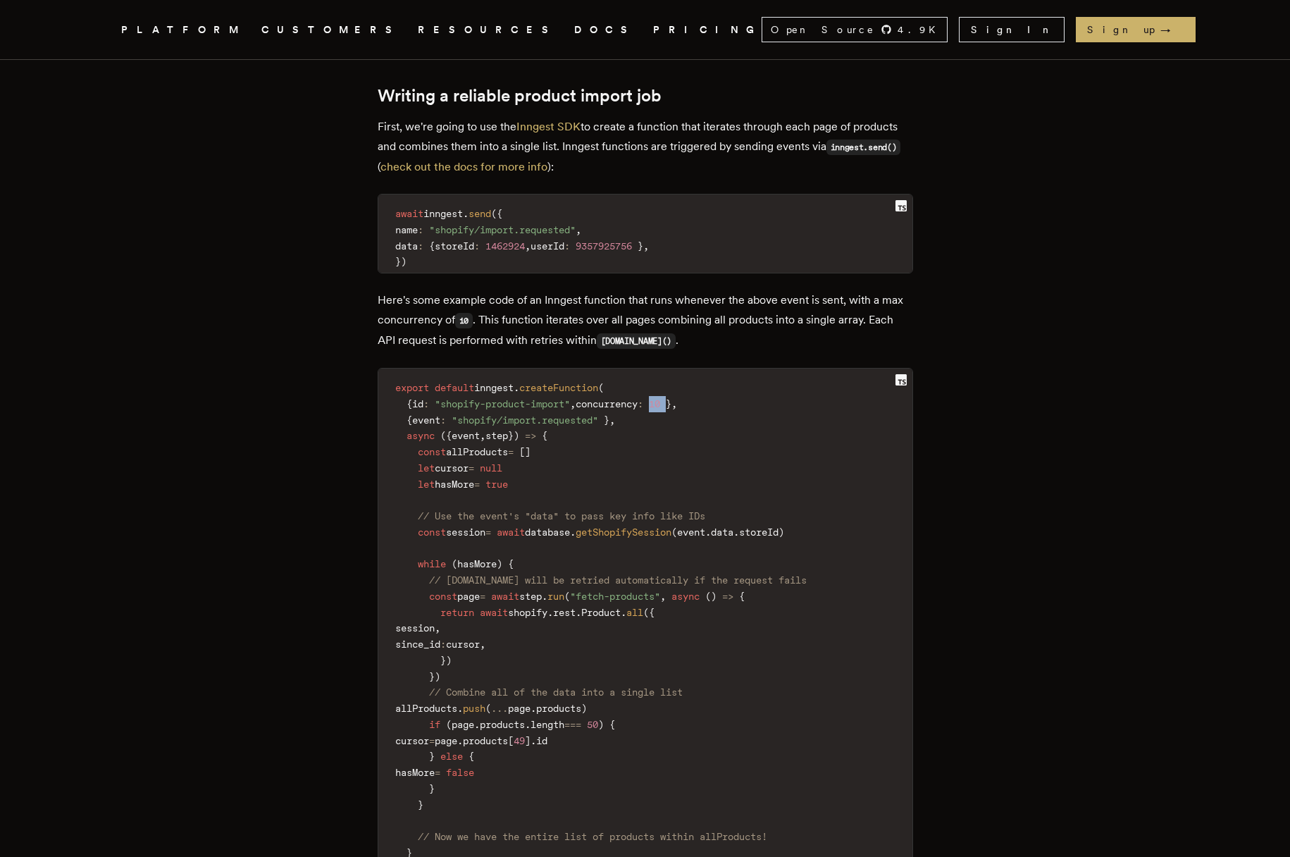
drag, startPoint x: 676, startPoint y: 366, endPoint x: 698, endPoint y: 366, distance: 21.1
click at [698, 377] on code "export default inngest . createFunction ( { id : "shopify-product-import" , con…" at bounding box center [645, 628] width 534 height 502
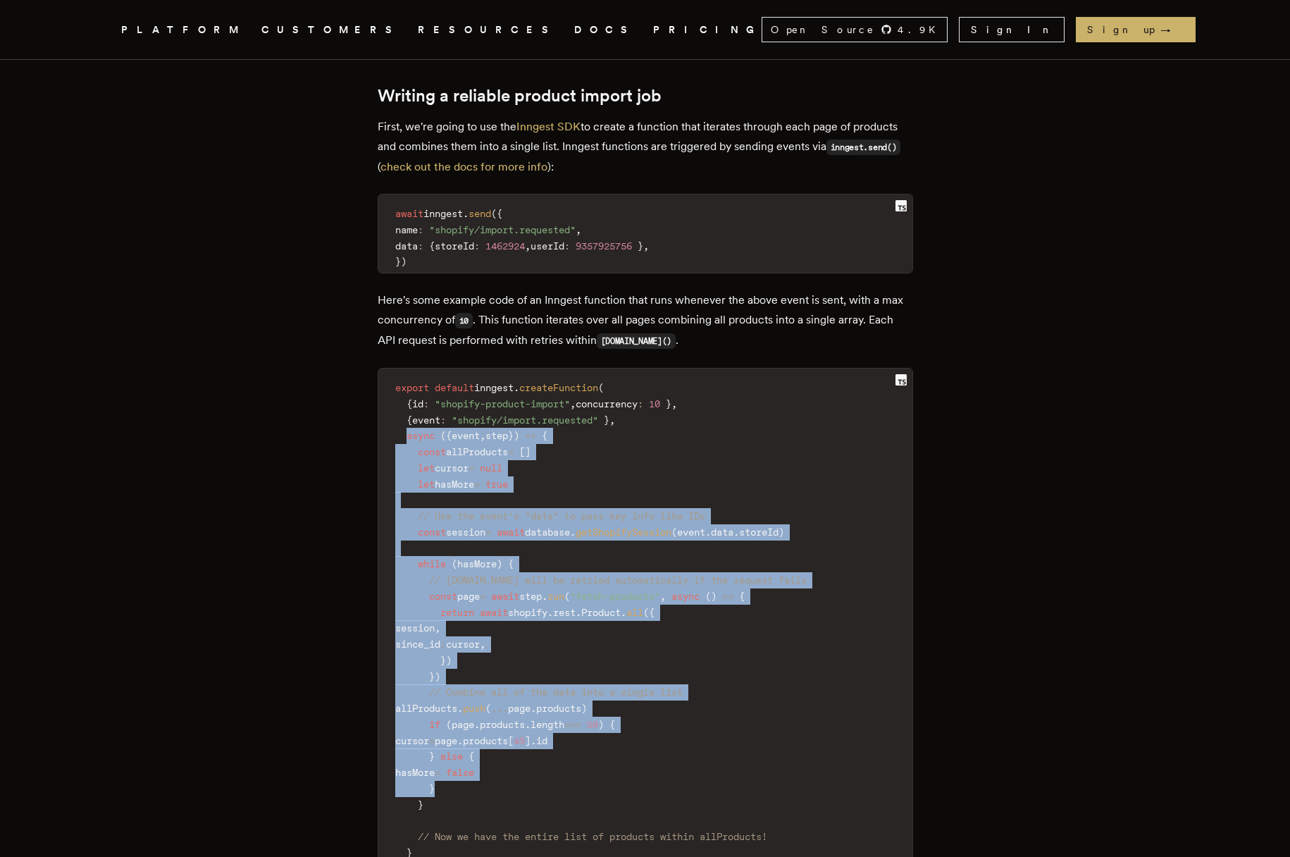
drag, startPoint x: 411, startPoint y: 396, endPoint x: 585, endPoint y: 755, distance: 398.9
click at [585, 755] on code "export default inngest . createFunction ( { id : "shopify-product-import" , con…" at bounding box center [645, 628] width 534 height 502
click at [616, 526] on span "getShopifySession" at bounding box center [624, 531] width 96 height 11
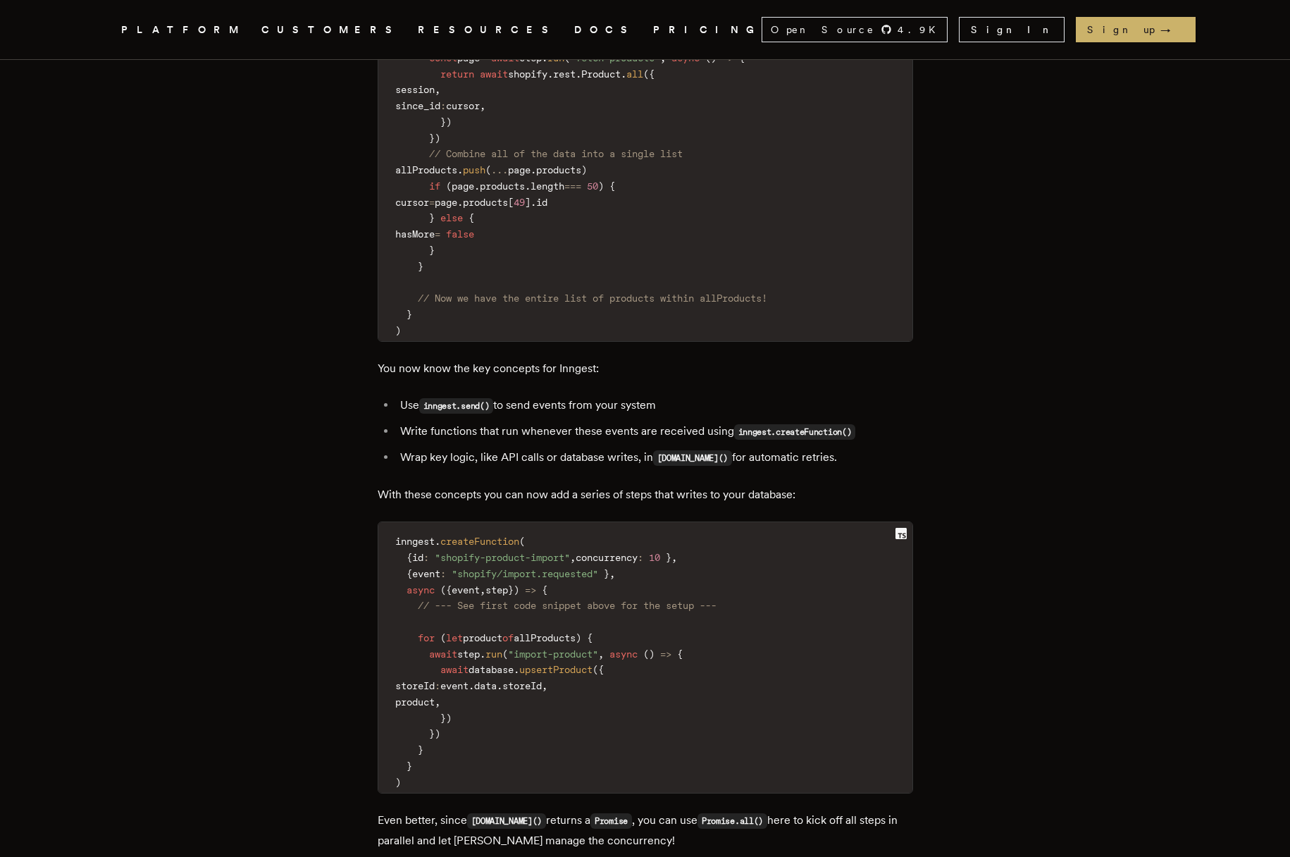
scroll to position [2623, 0]
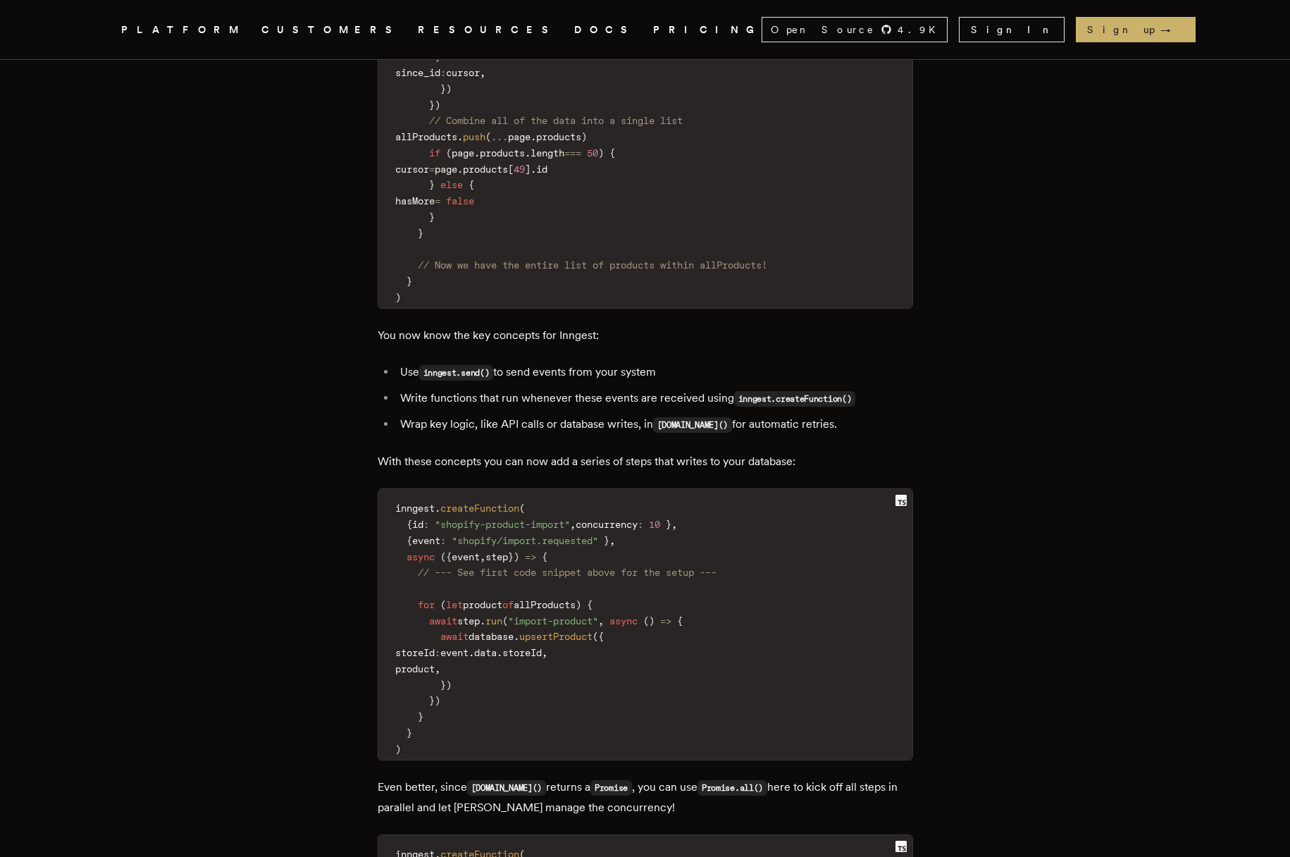
click at [485, 535] on span ""shopify/import.requested"" at bounding box center [525, 540] width 147 height 11
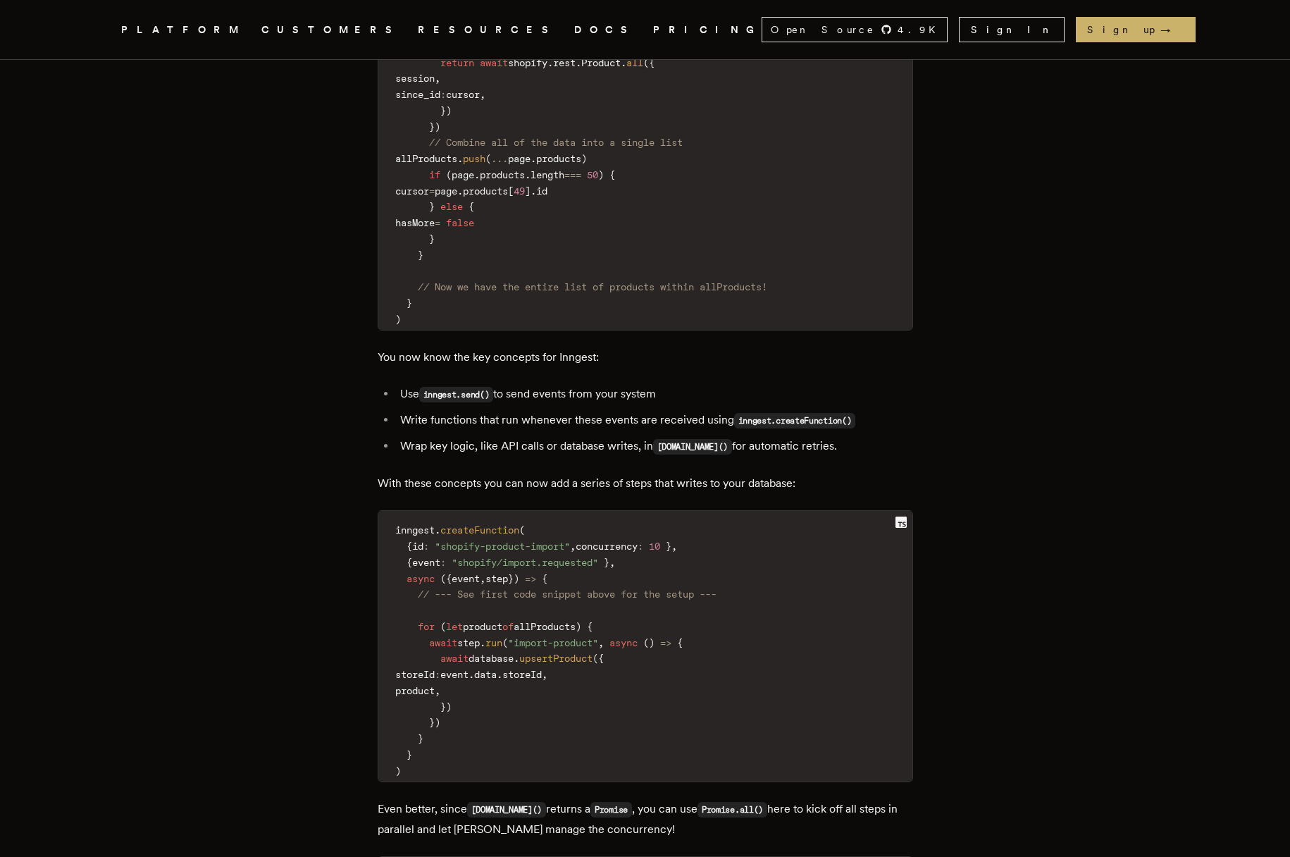
scroll to position [2593, 0]
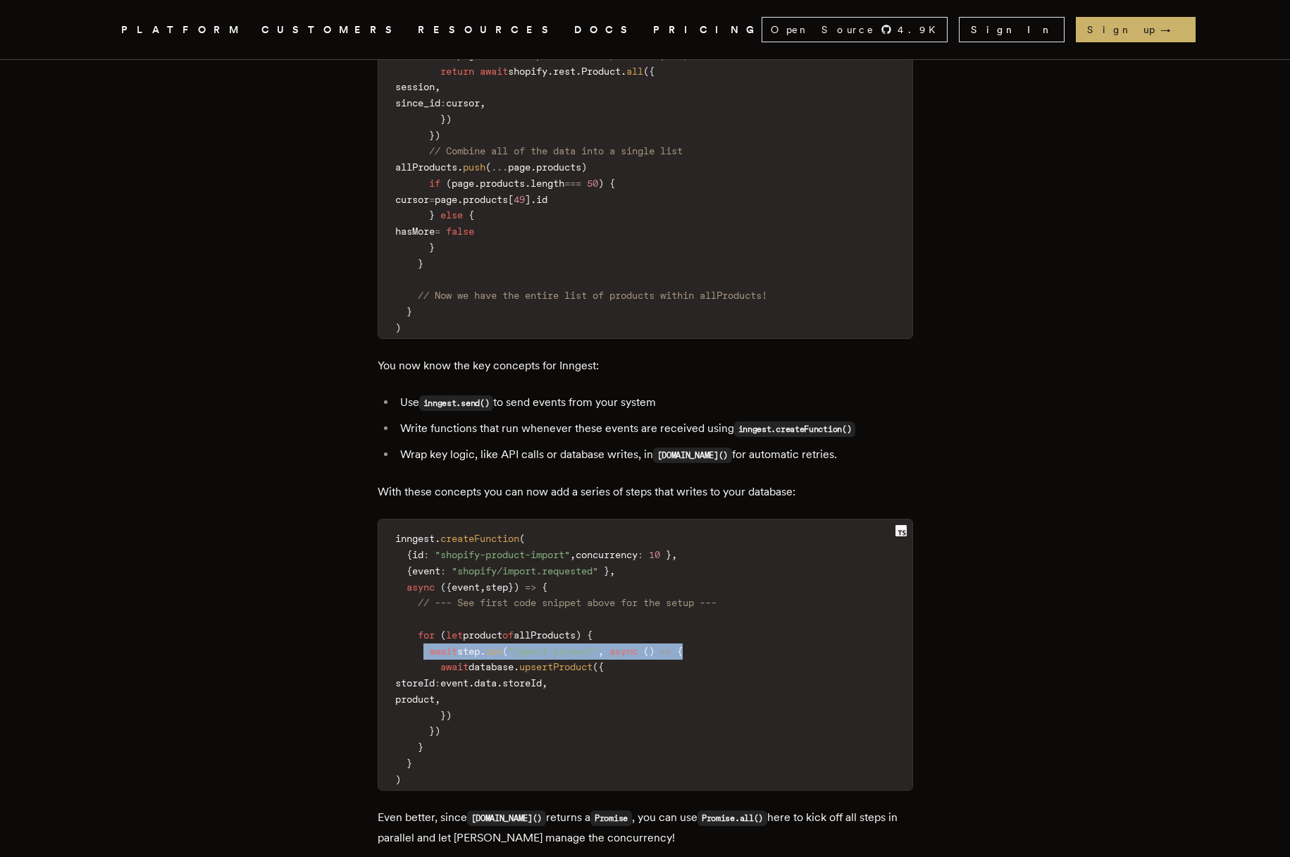
drag, startPoint x: 431, startPoint y: 614, endPoint x: 731, endPoint y: 609, distance: 300.2
click at [731, 609] on code "inngest . createFunction ( { id : "shopify-product-import" , concurrency : 10 }…" at bounding box center [645, 659] width 534 height 262
click at [581, 629] on span ")" at bounding box center [579, 634] width 6 height 11
drag, startPoint x: 428, startPoint y: 602, endPoint x: 668, endPoint y: 602, distance: 240.3
click at [668, 602] on code "inngest . createFunction ( { id : "shopify-product-import" , concurrency : 10 }…" at bounding box center [645, 659] width 534 height 262
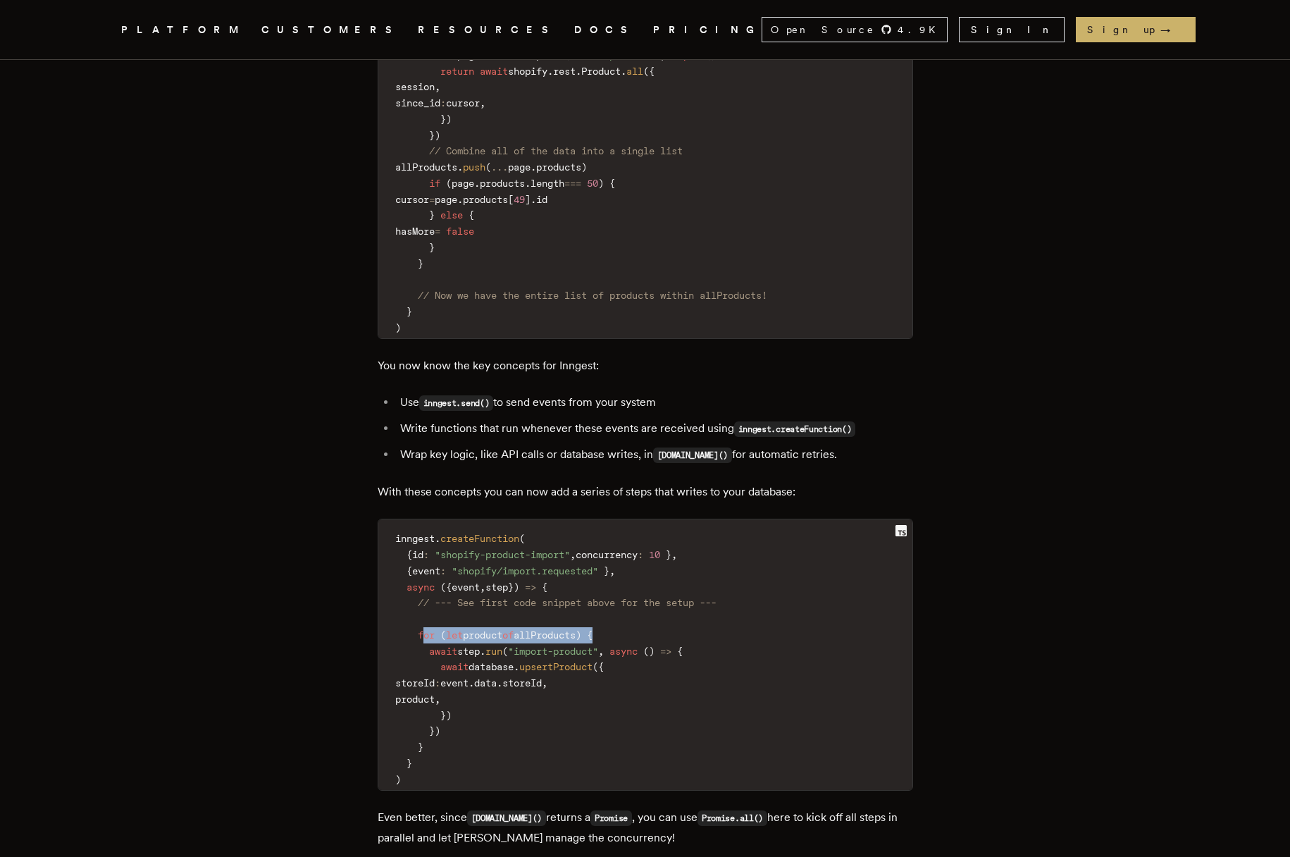
click at [668, 602] on code "inngest . createFunction ( { id : "shopify-product-import" , concurrency : 10 }…" at bounding box center [645, 659] width 534 height 262
drag, startPoint x: 433, startPoint y: 613, endPoint x: 755, endPoint y: 613, distance: 321.3
click at [755, 613] on code "inngest . createFunction ( { id : "shopify-product-import" , concurrency : 10 }…" at bounding box center [645, 659] width 534 height 262
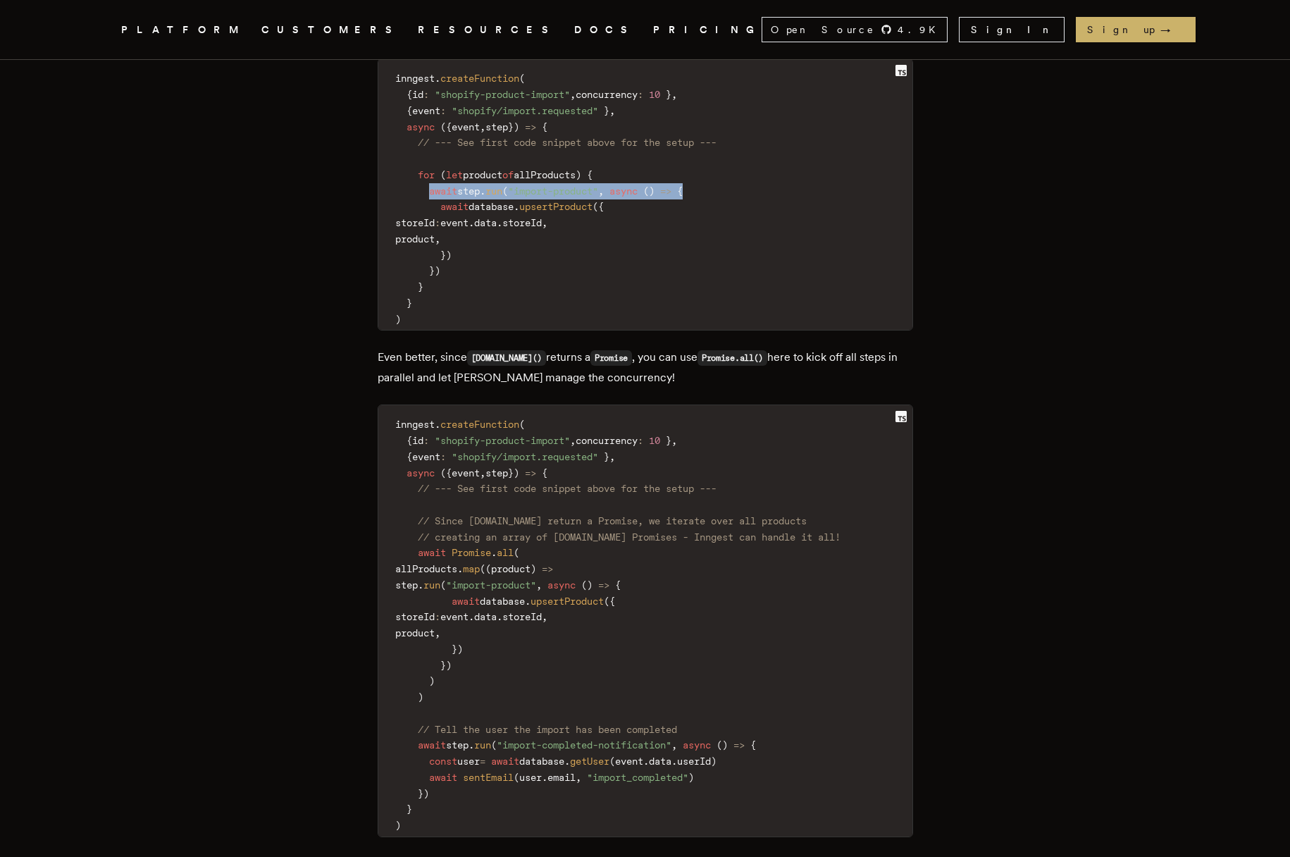
scroll to position [3054, 0]
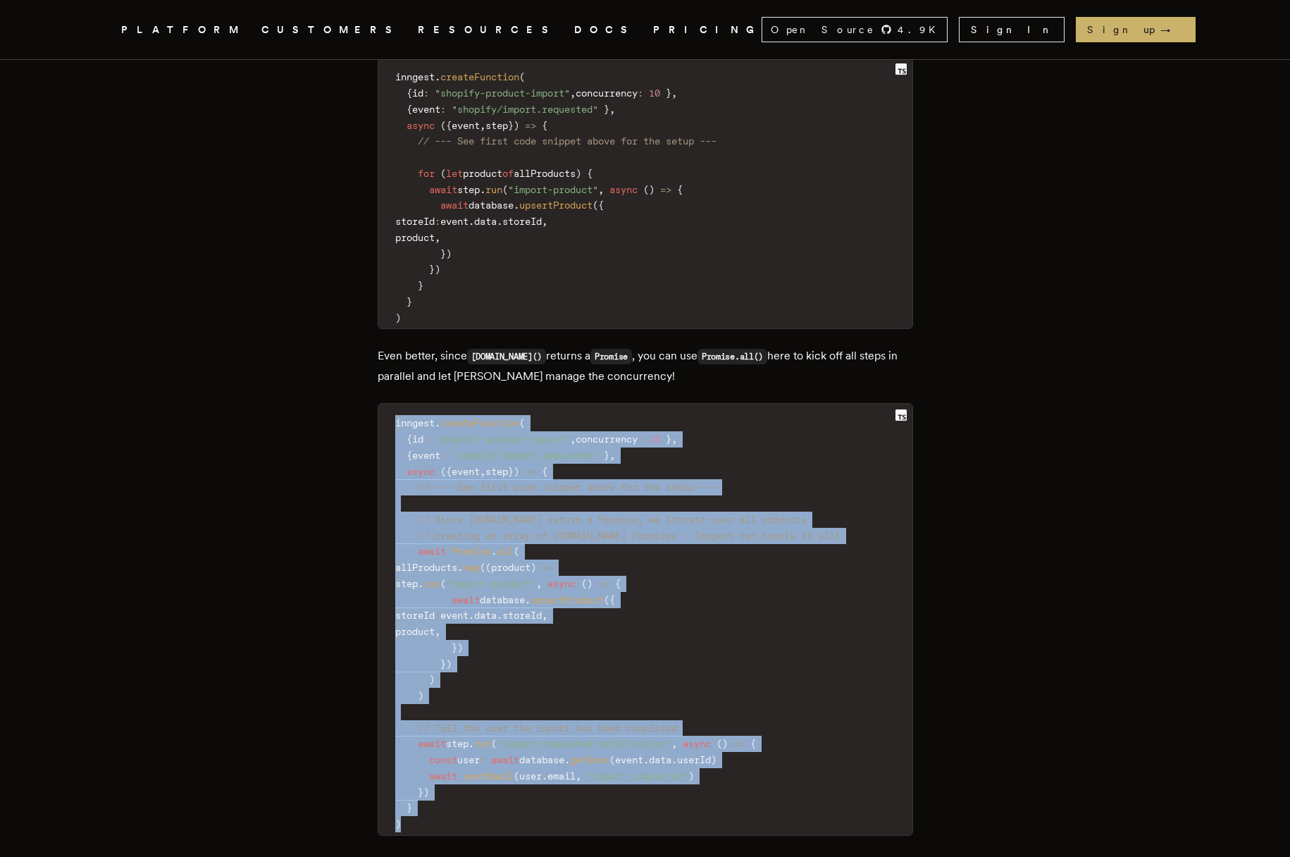
drag, startPoint x: 411, startPoint y: 787, endPoint x: 384, endPoint y: 380, distance: 408.2
click at [384, 412] on code "inngest . createFunction ( { id : "shopify-product-import" , concurrency : 10 }…" at bounding box center [645, 623] width 534 height 423
copy code "inngest . createFunction ( { id : "shopify-product-import" , concurrency : 10 }…"
click at [824, 581] on code "inngest . createFunction ( { id : "shopify-product-import" , concurrency : 10 }…" at bounding box center [645, 623] width 534 height 423
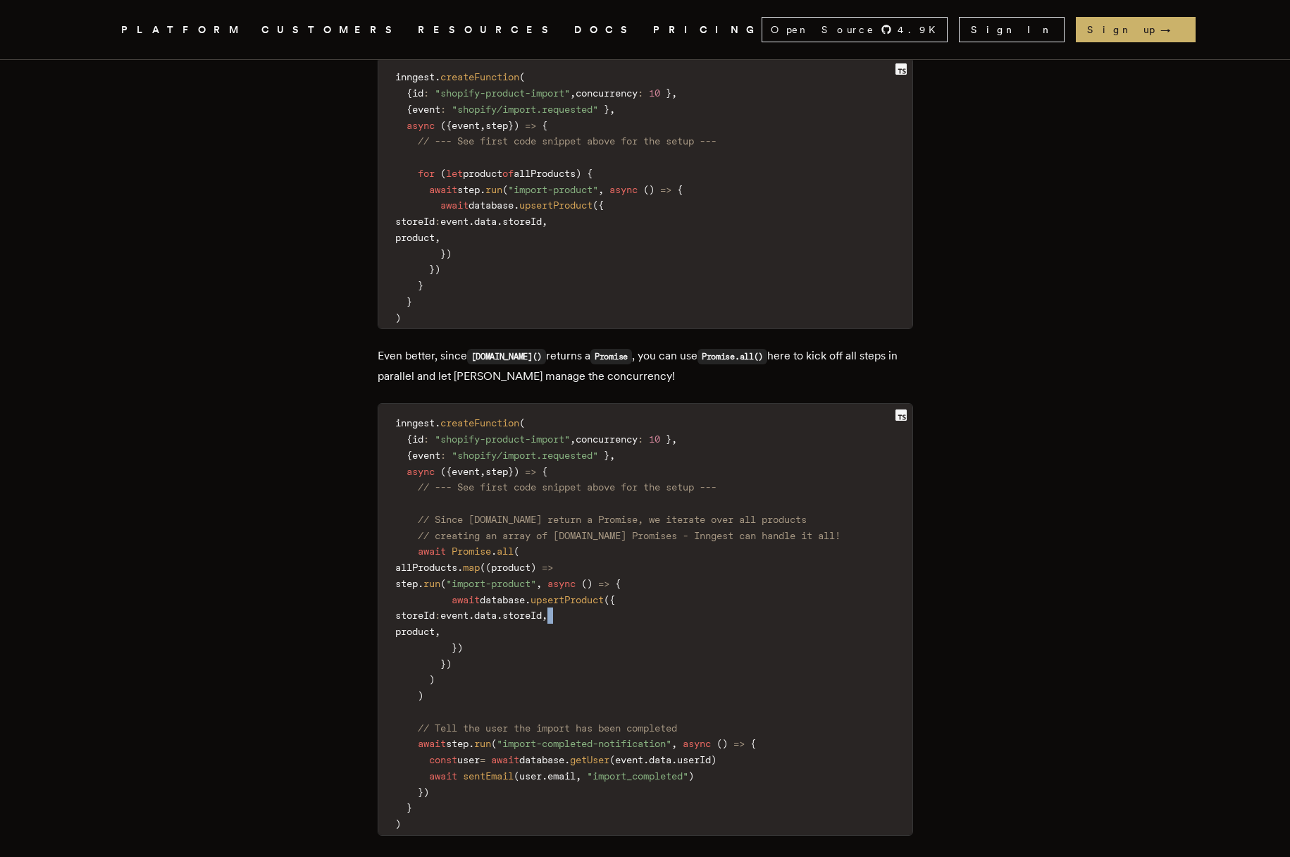
click at [824, 581] on code "inngest . createFunction ( { id : "shopify-product-import" , concurrency : 10 }…" at bounding box center [645, 623] width 534 height 423
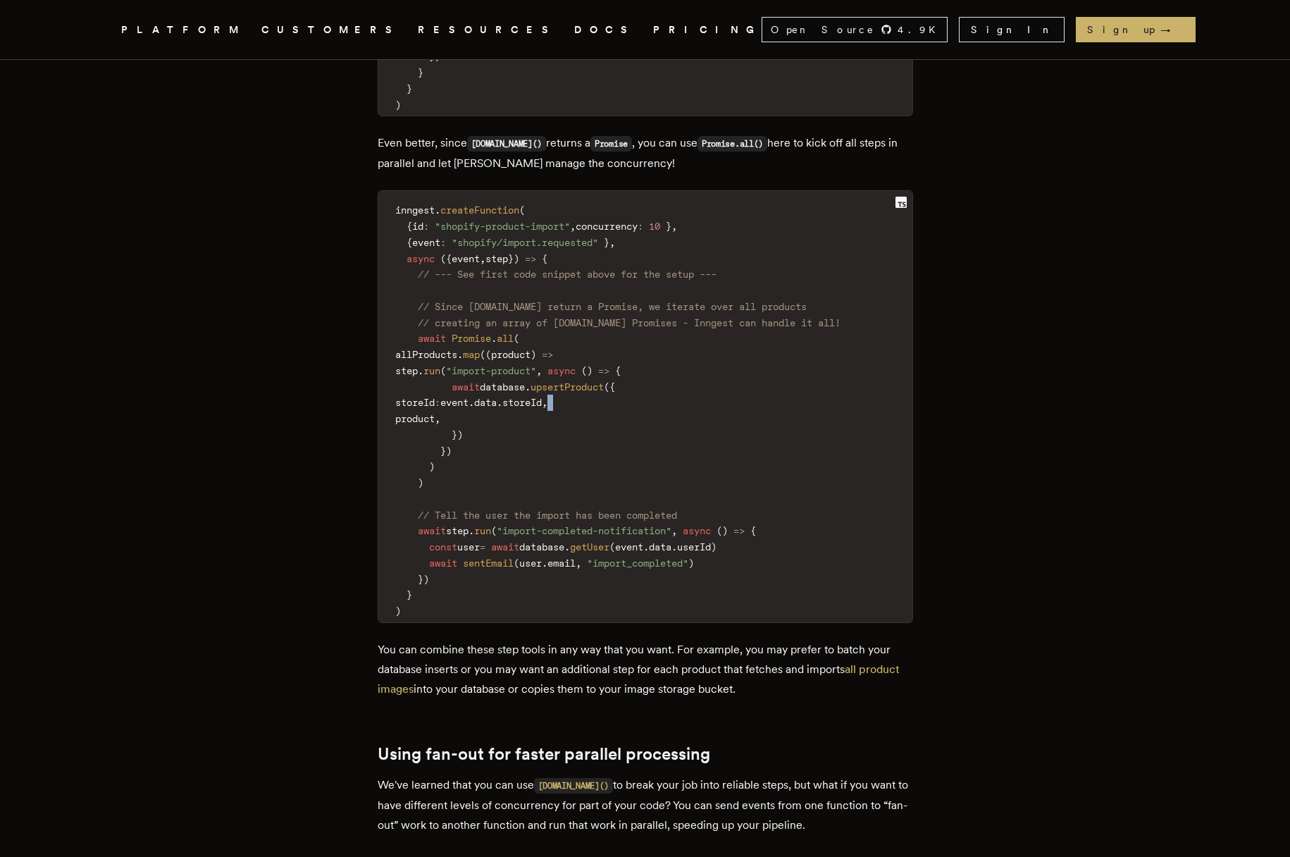
scroll to position [3278, 0]
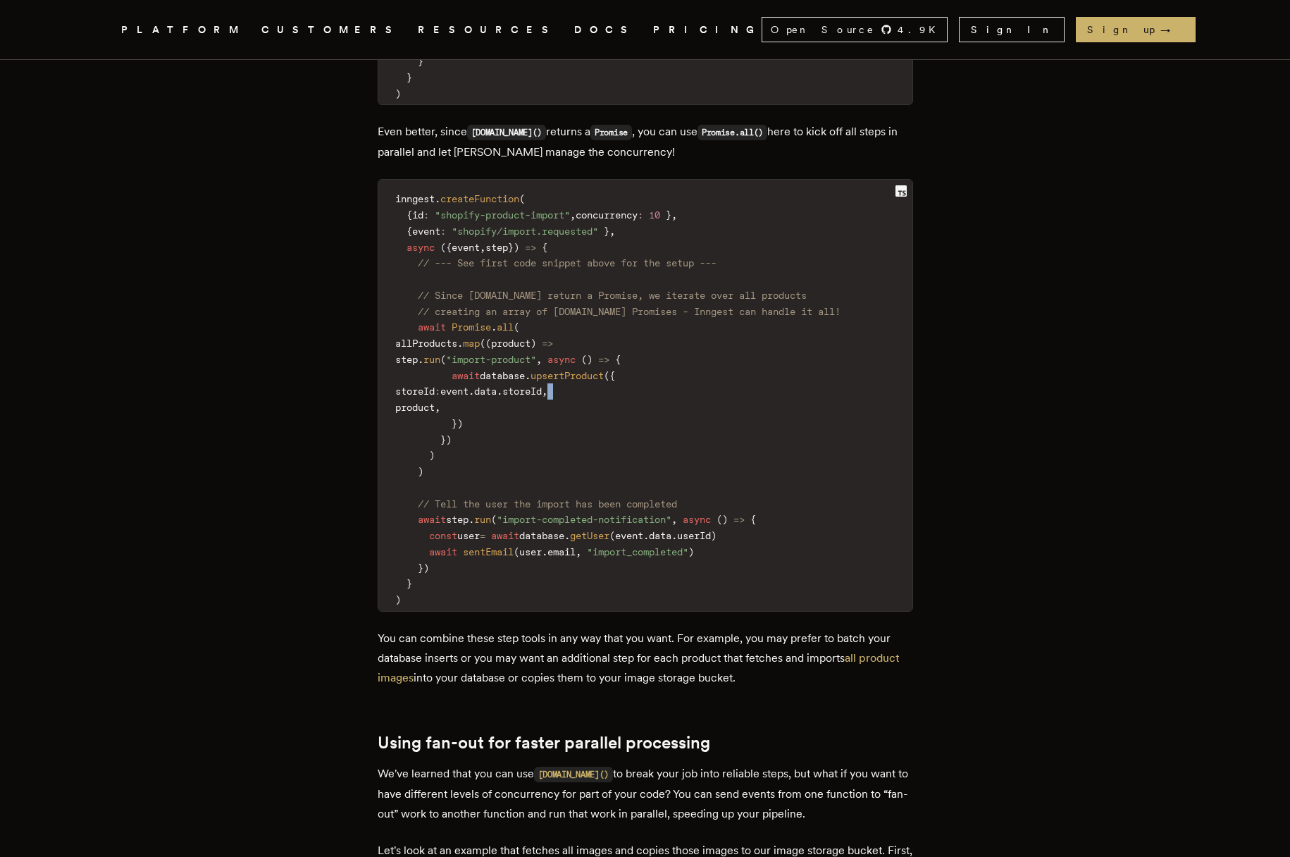
drag, startPoint x: 792, startPoint y: 640, endPoint x: 371, endPoint y: 609, distance: 421.7
copy p "You can combine these step tools in any way that you want. For example, you may…"
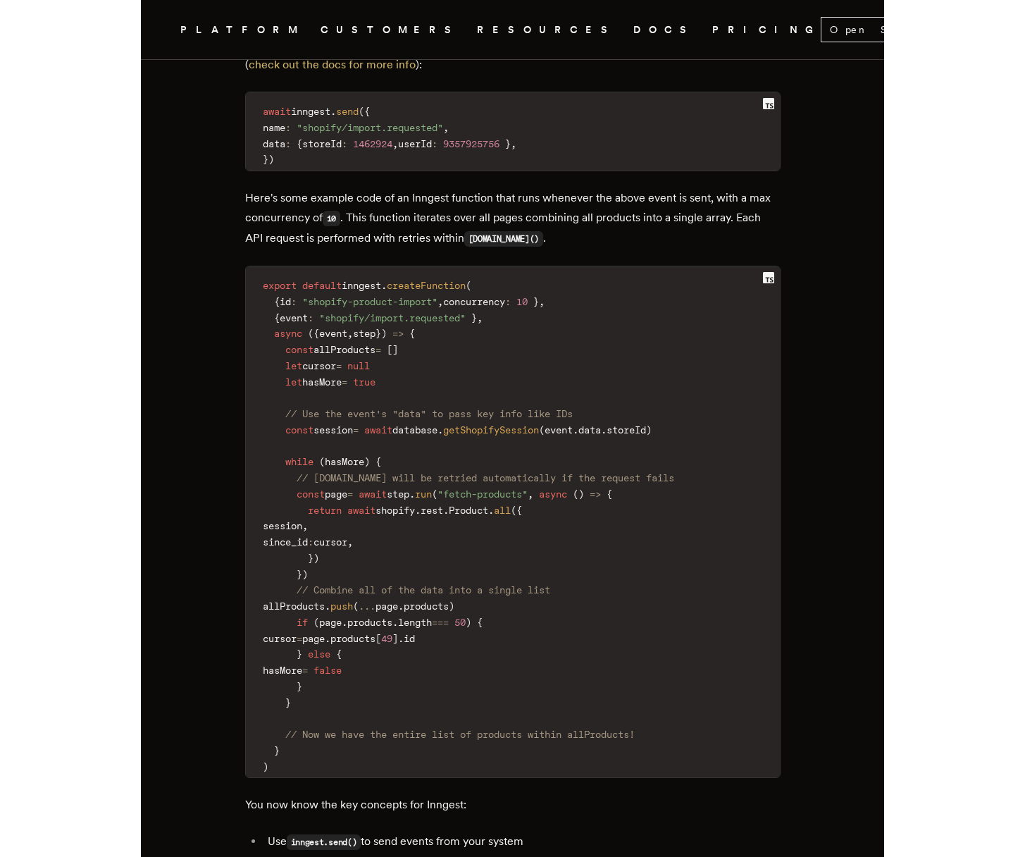
scroll to position [2154, 0]
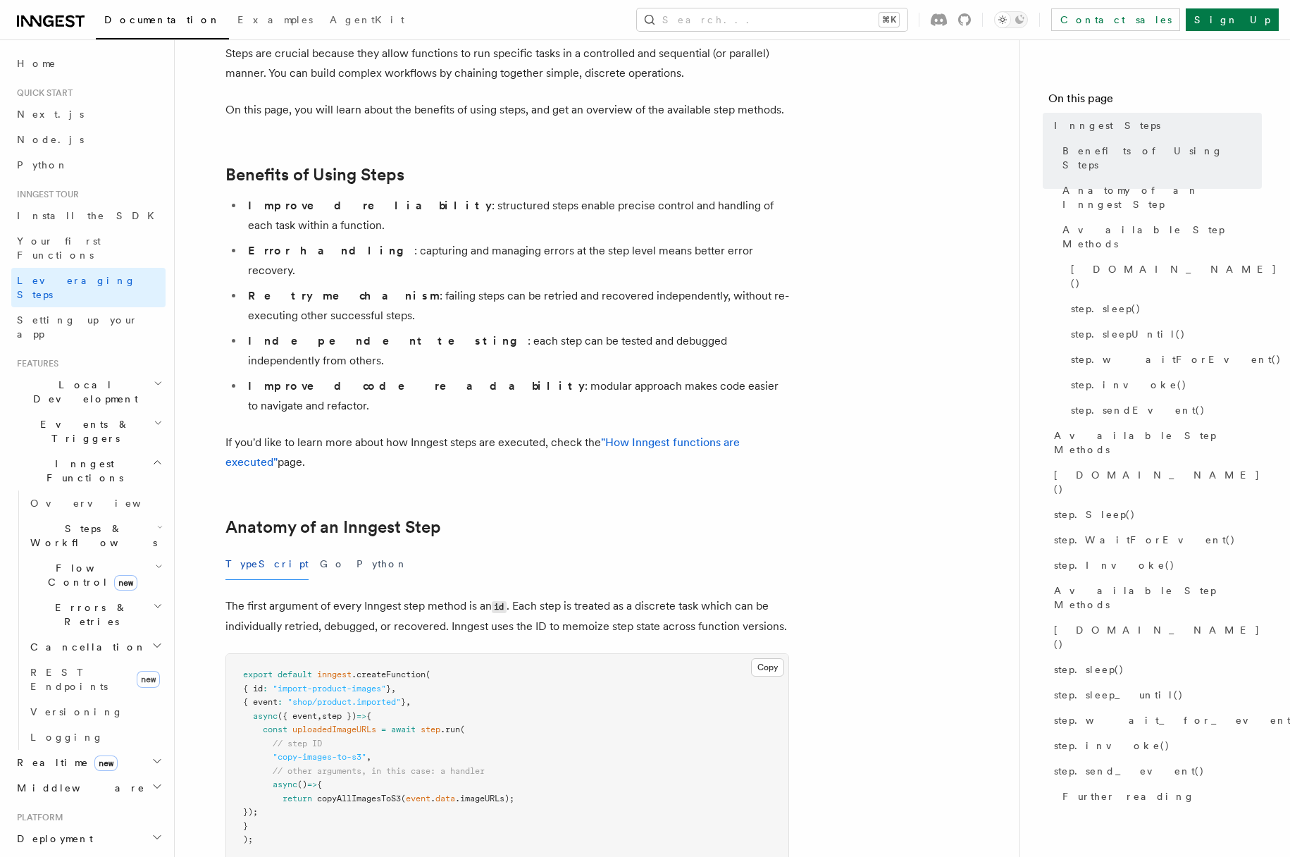
scroll to position [144, 0]
drag, startPoint x: 316, startPoint y: 595, endPoint x: 485, endPoint y: 595, distance: 169.1
click at [486, 652] on pre "export default inngest .createFunction ( { id : "import-product-images" } , { e…" at bounding box center [507, 755] width 562 height 207
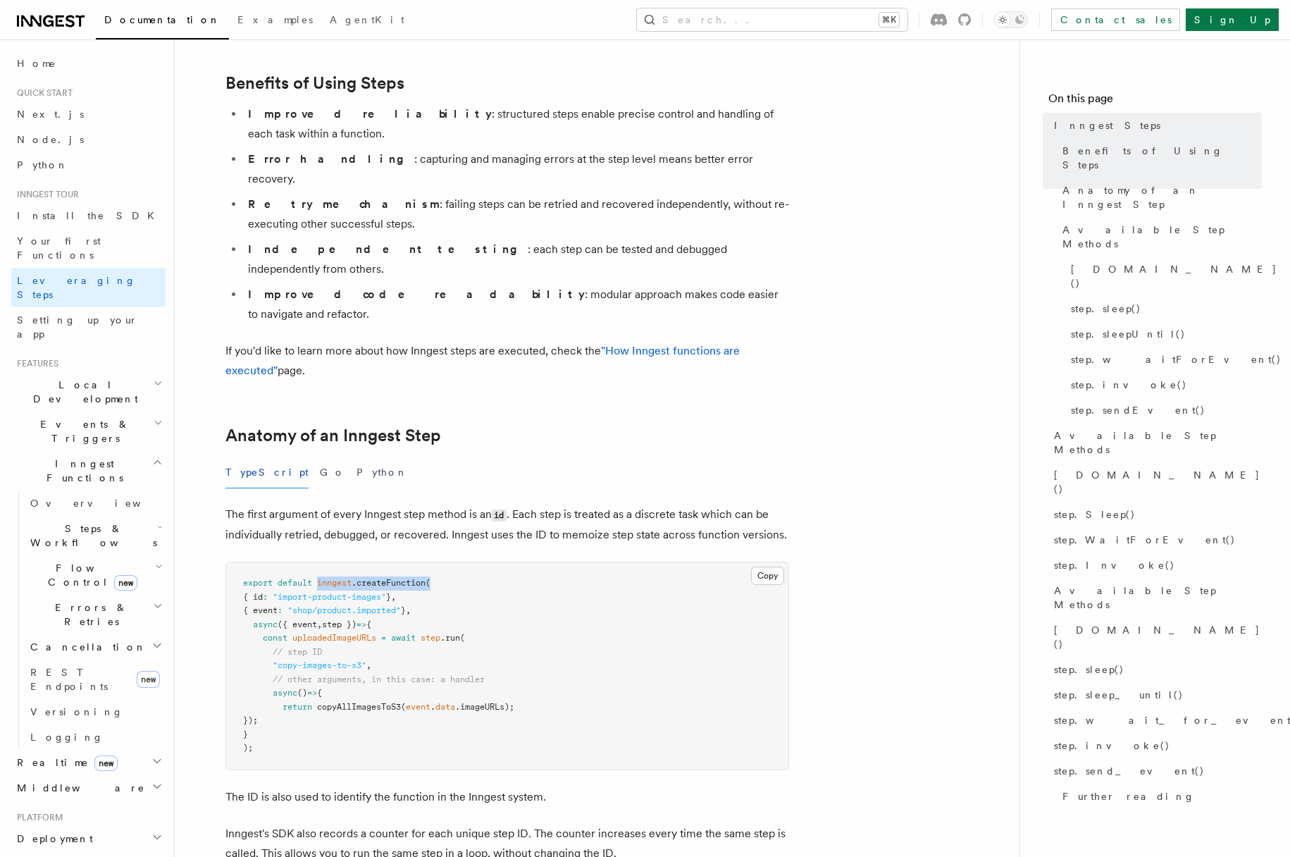
scroll to position [237, 0]
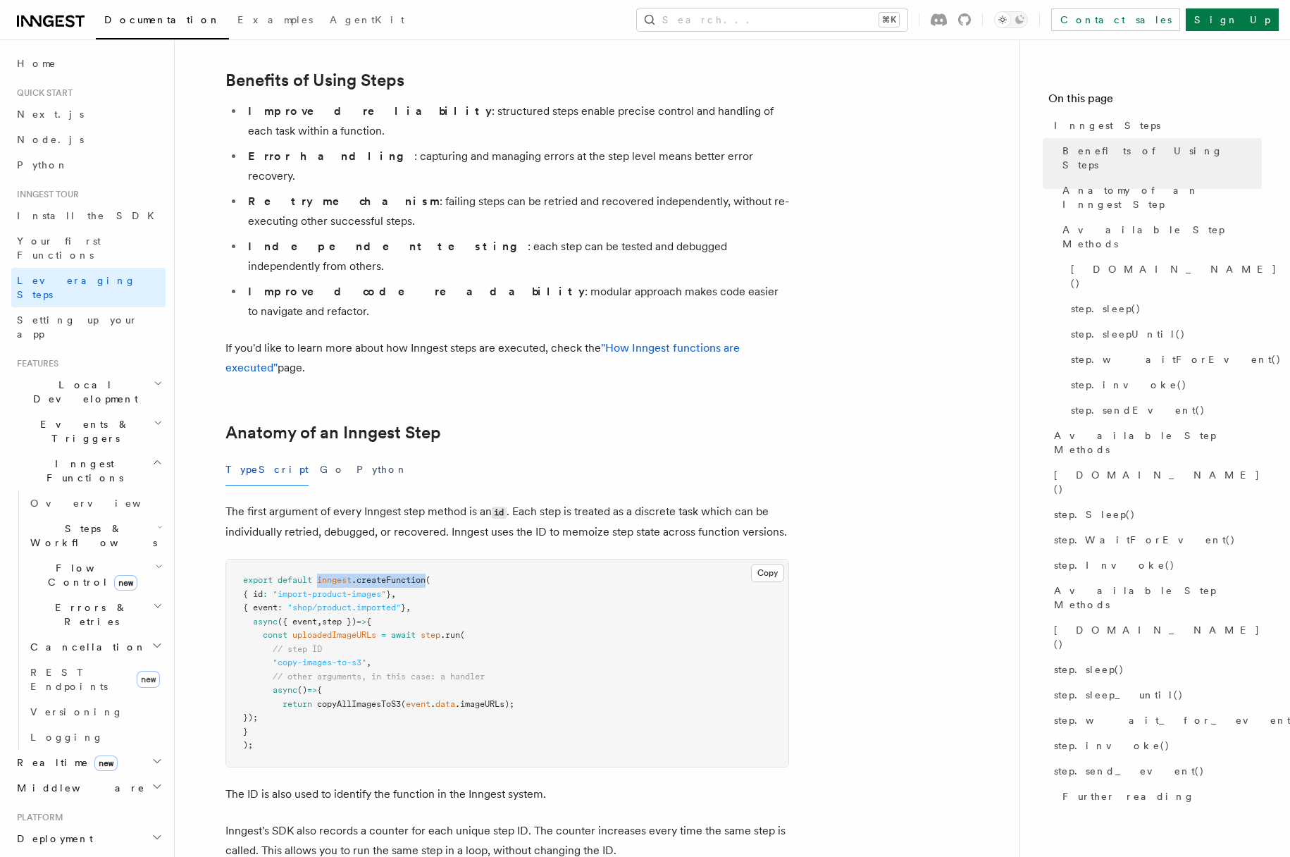
drag, startPoint x: 430, startPoint y: 502, endPoint x: 319, endPoint y: 506, distance: 110.7
click at [319, 575] on span "export default inngest .createFunction (" at bounding box center [336, 580] width 187 height 10
copy span "inngest .createFunction"
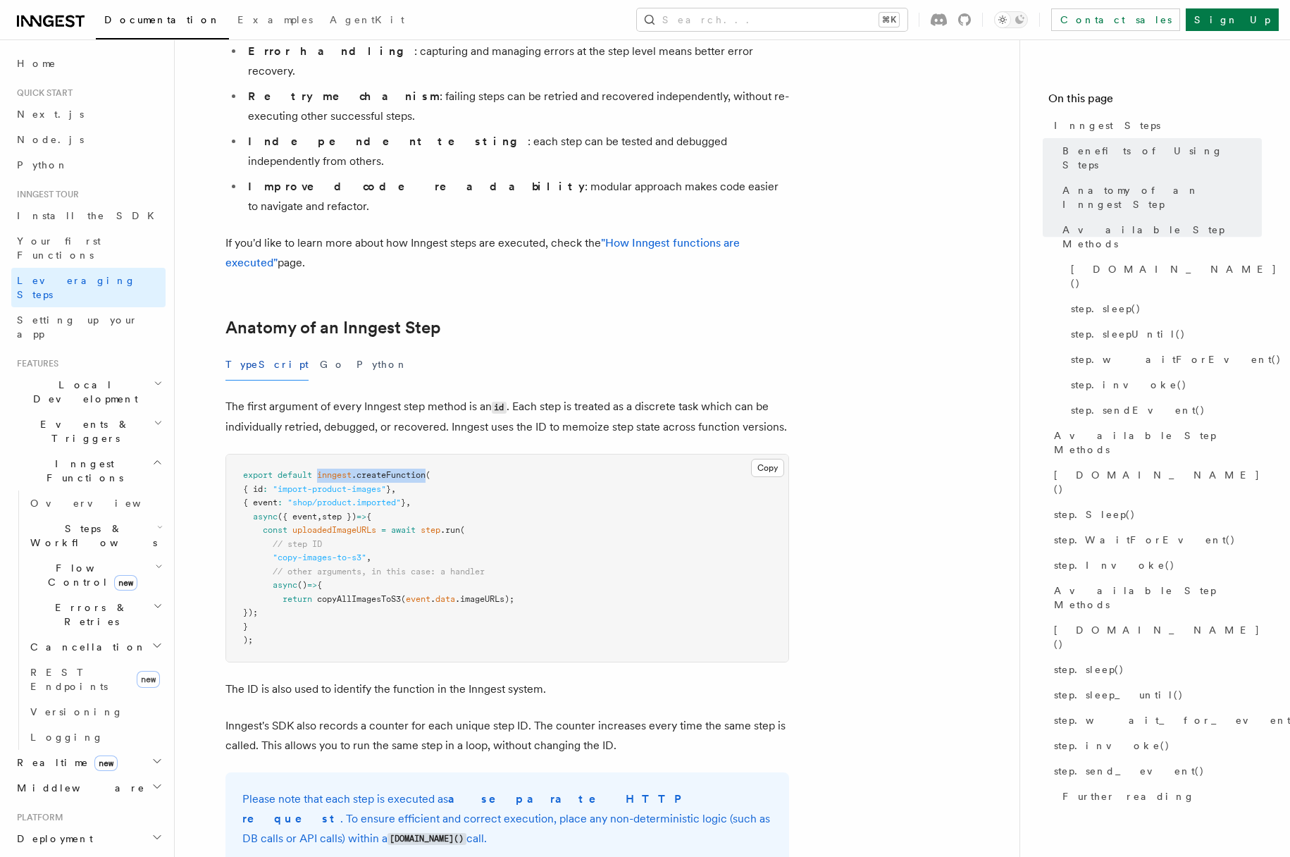
scroll to position [344, 0]
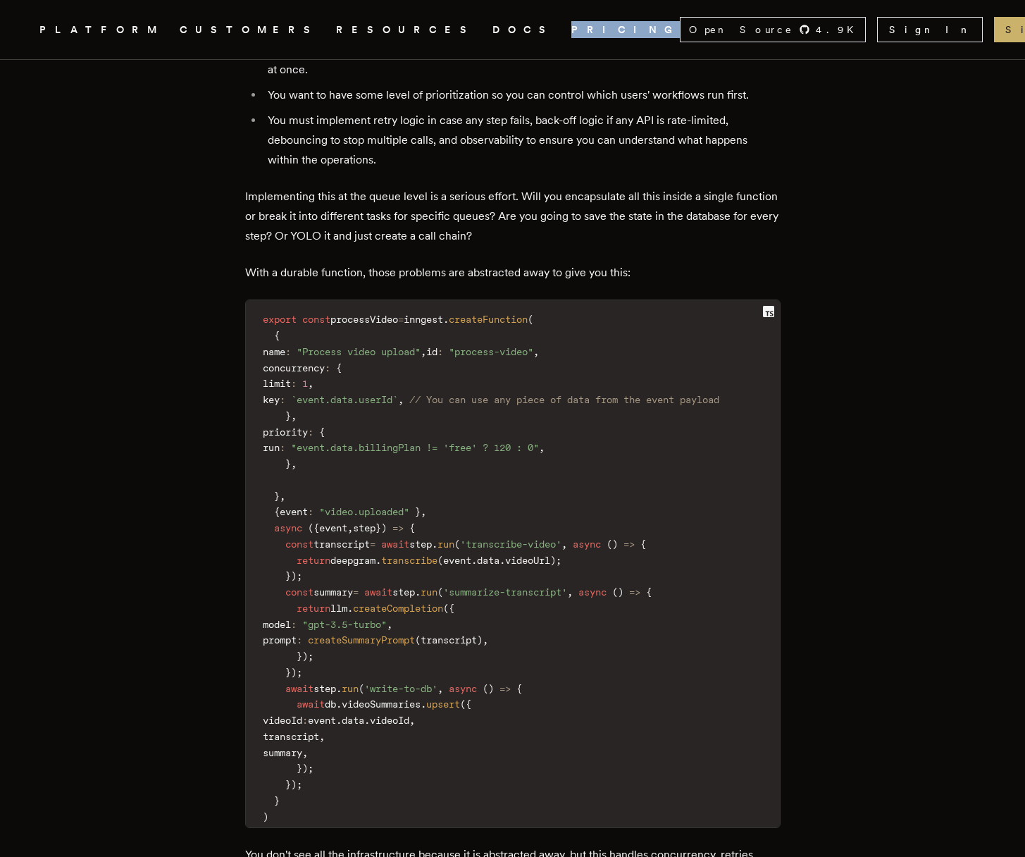
scroll to position [2912, 0]
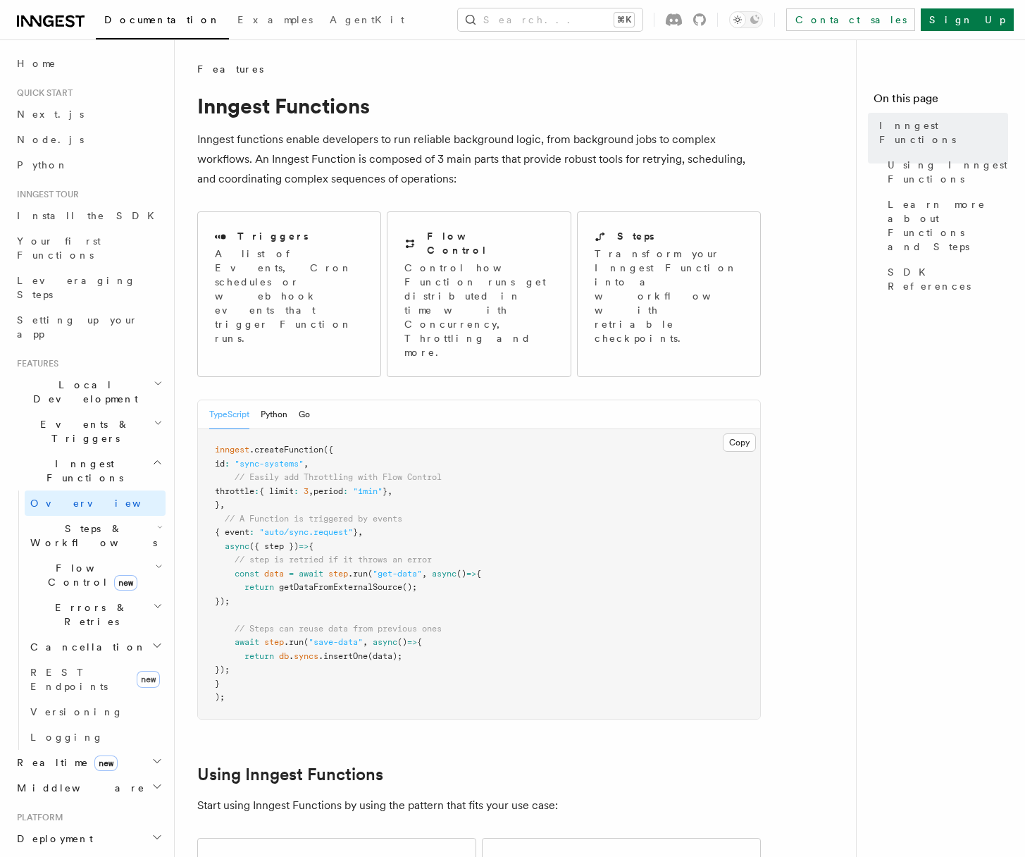
click at [56, 521] on span "Steps & Workflows" at bounding box center [91, 535] width 132 height 28
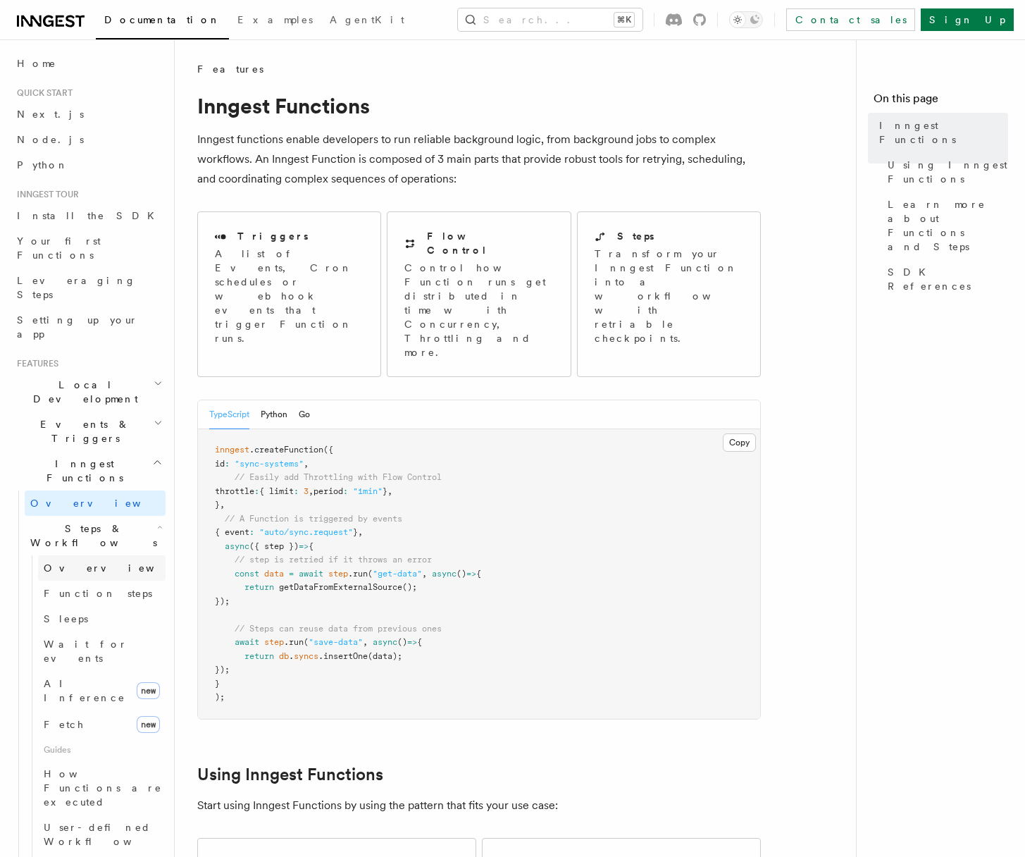
click at [67, 562] on span "Overview" at bounding box center [116, 567] width 145 height 11
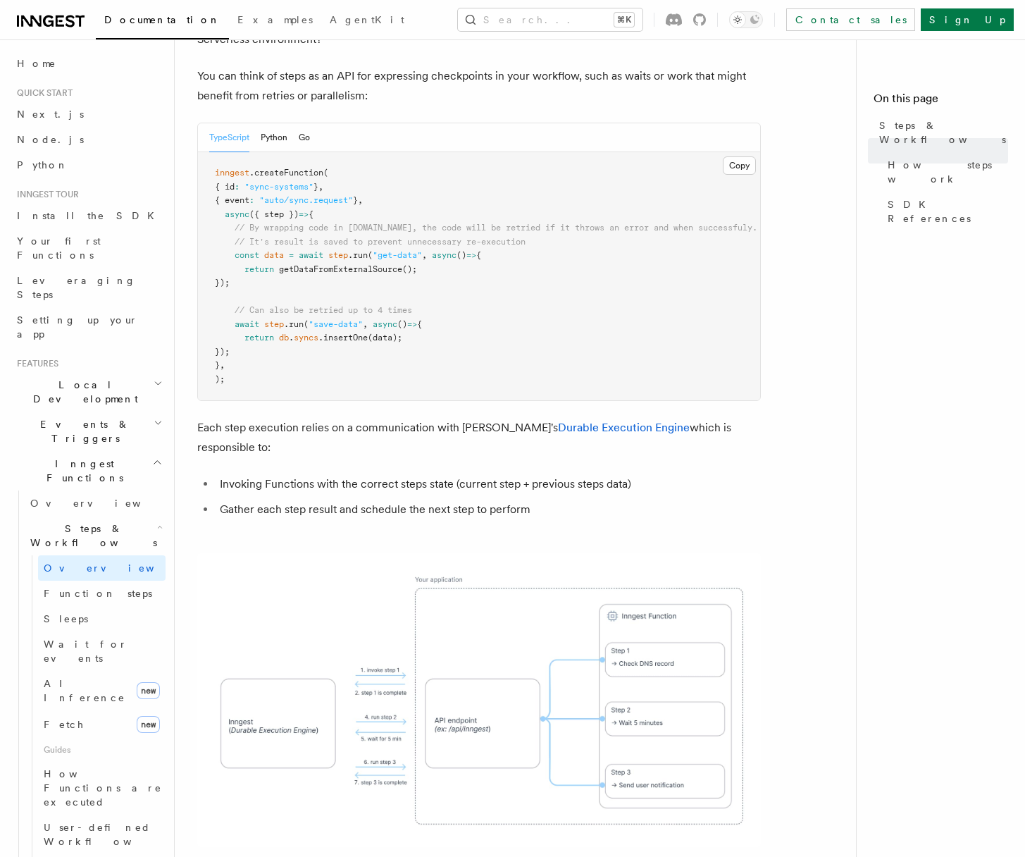
scroll to position [637, 0]
click at [84, 238] on span "Your first Functions" at bounding box center [59, 247] width 84 height 25
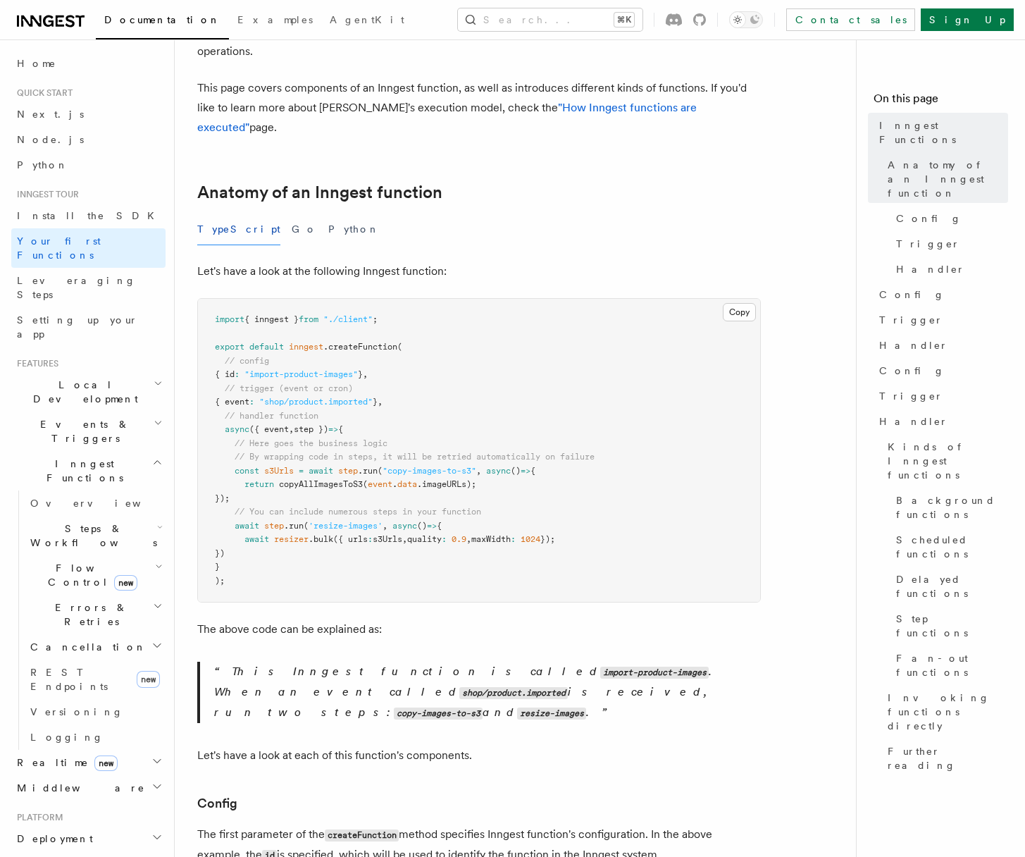
scroll to position [129, 0]
